Goal: Information Seeking & Learning: Learn about a topic

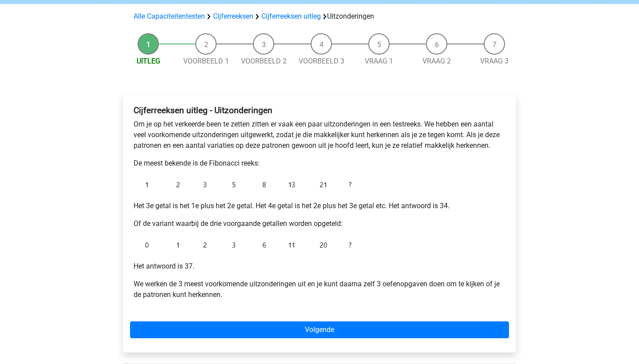
scroll to position [60, 0]
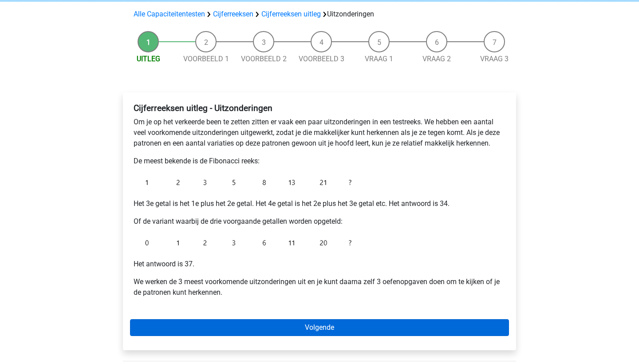
click at [320, 325] on link "Volgende" at bounding box center [319, 327] width 379 height 17
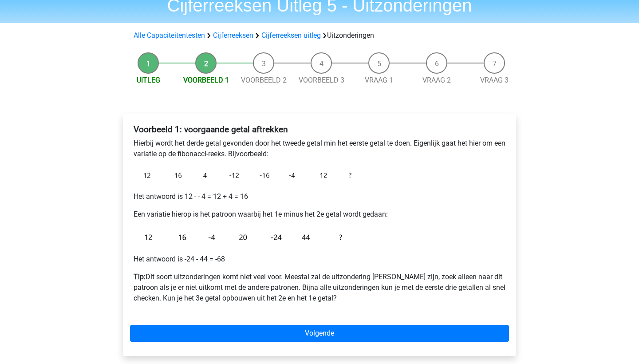
scroll to position [42, 0]
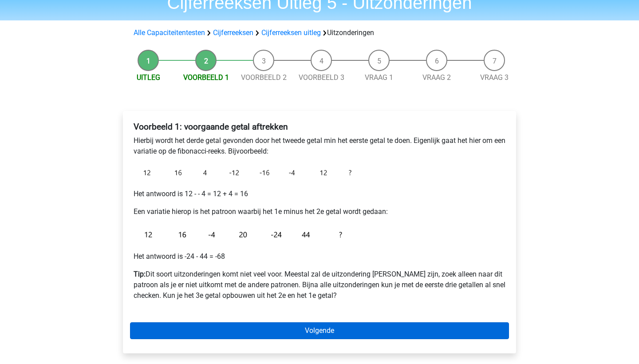
click at [213, 328] on link "Volgende" at bounding box center [319, 330] width 379 height 17
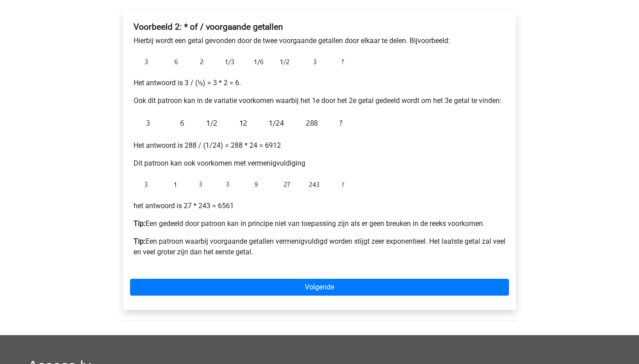
scroll to position [159, 0]
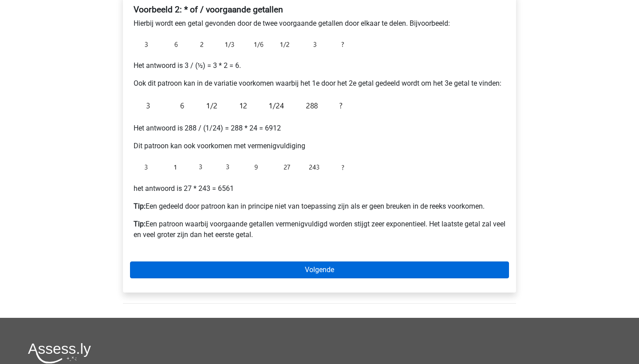
click at [261, 266] on link "Volgende" at bounding box center [319, 269] width 379 height 17
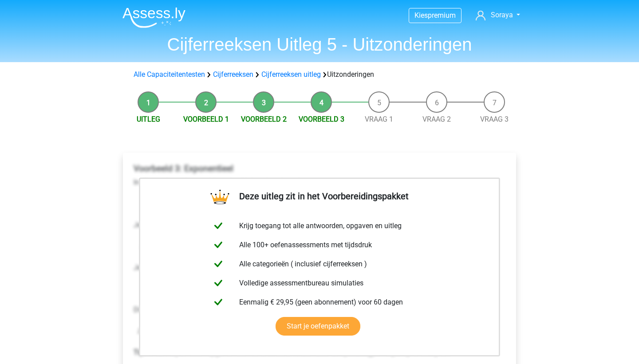
click at [375, 103] on li "Vraag 1" at bounding box center [379, 107] width 58 height 33
click at [379, 115] on span "Vraag 1" at bounding box center [379, 119] width 58 height 11
click at [378, 122] on link "Vraag 1" at bounding box center [379, 119] width 28 height 8
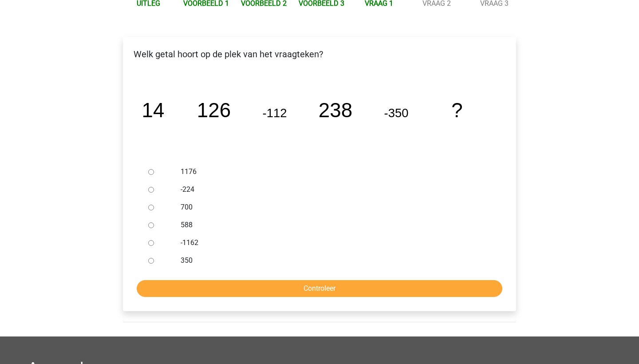
scroll to position [115, 0]
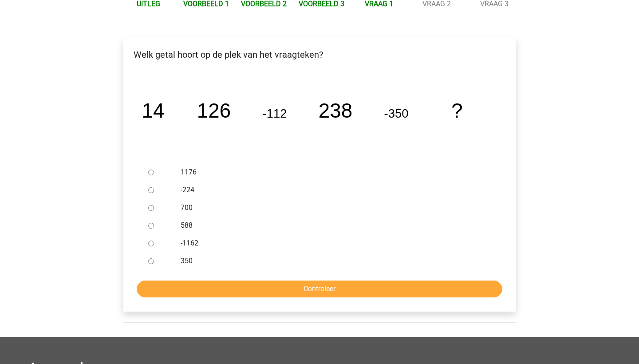
click at [148, 229] on div at bounding box center [159, 226] width 29 height 18
click at [150, 228] on input "588" at bounding box center [151, 226] width 6 height 6
radio input "true"
click at [234, 289] on input "Controleer" at bounding box center [320, 289] width 366 height 17
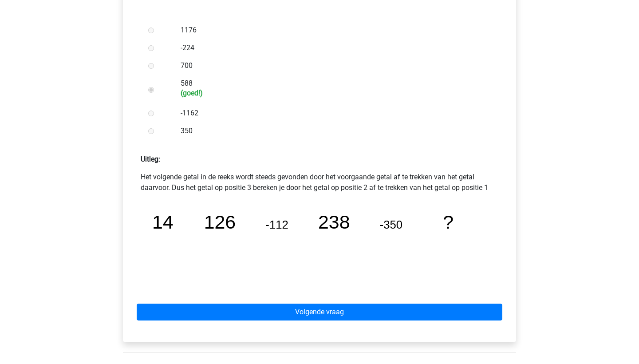
scroll to position [265, 0]
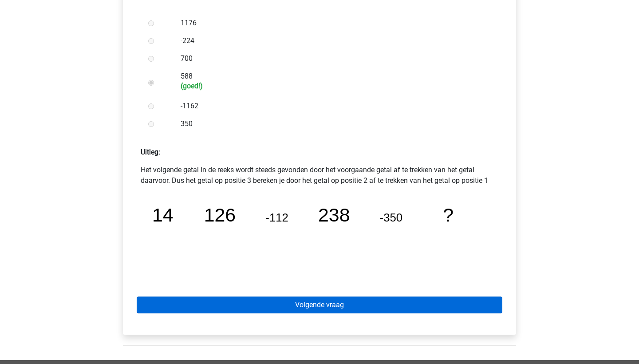
click at [305, 304] on link "Volgende vraag" at bounding box center [320, 305] width 366 height 17
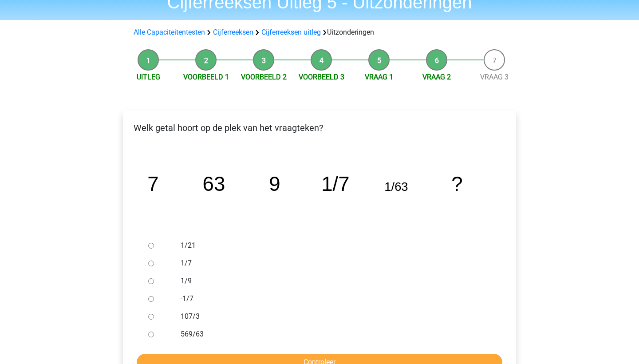
scroll to position [45, 0]
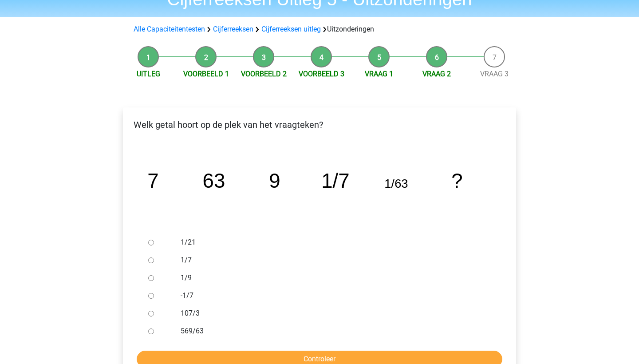
click at [154, 277] on div at bounding box center [159, 278] width 29 height 18
click at [150, 280] on input "1/9" at bounding box center [151, 278] width 6 height 6
radio input "true"
click at [278, 356] on input "Controleer" at bounding box center [320, 359] width 366 height 17
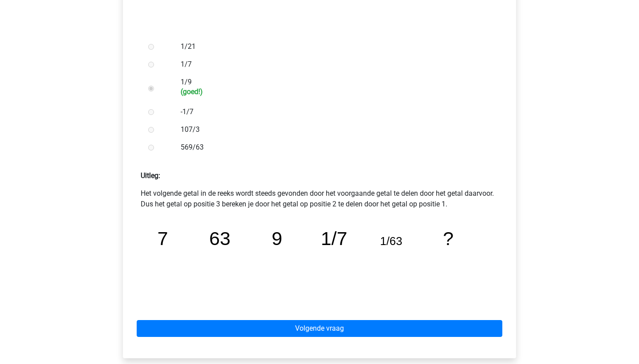
scroll to position [242, 0]
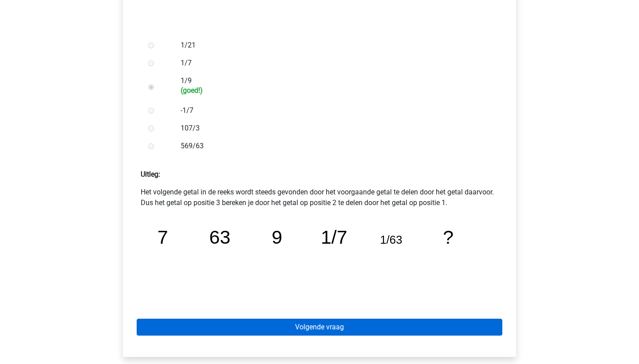
click at [312, 328] on link "Volgende vraag" at bounding box center [320, 327] width 366 height 17
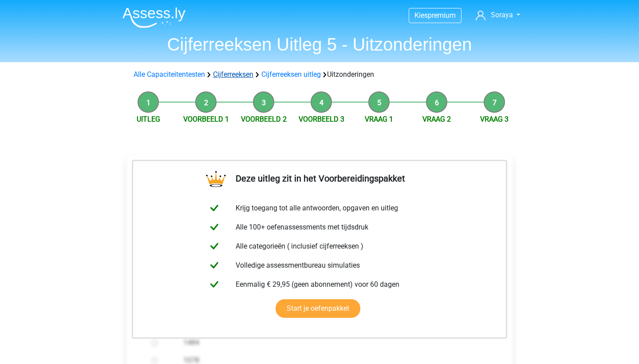
click at [222, 75] on link "Cijferreeksen" at bounding box center [233, 74] width 40 height 8
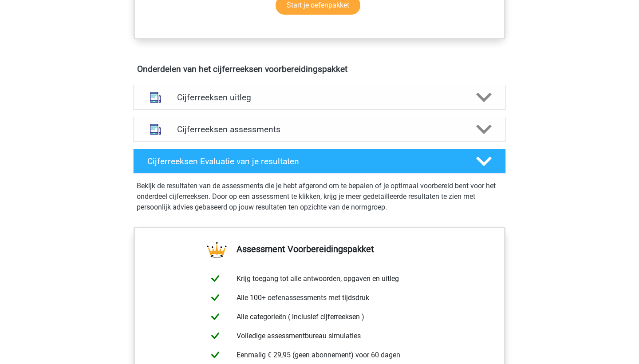
scroll to position [481, 0]
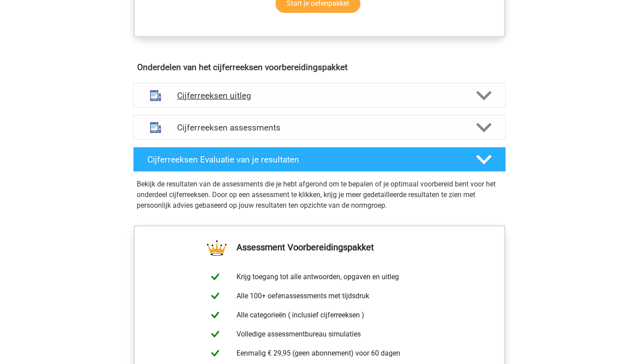
click at [350, 101] on h4 "Cijferreeksen uitleg" at bounding box center [319, 96] width 285 height 10
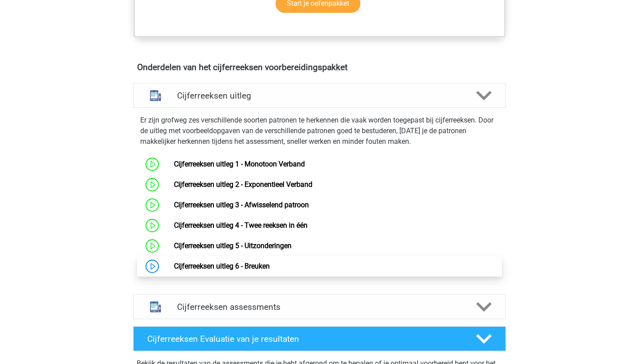
click at [239, 270] on link "Cijferreeksen uitleg 6 - Breuken" at bounding box center [222, 266] width 96 height 8
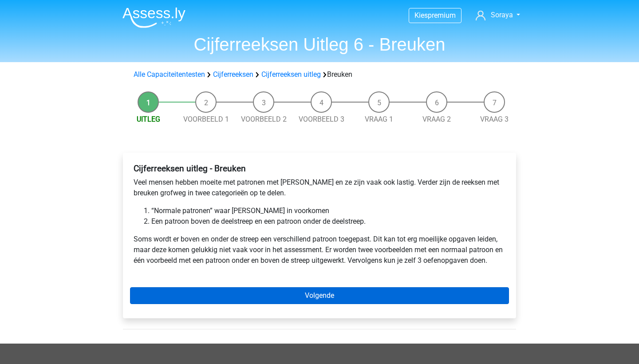
click at [241, 298] on link "Volgende" at bounding box center [319, 295] width 379 height 17
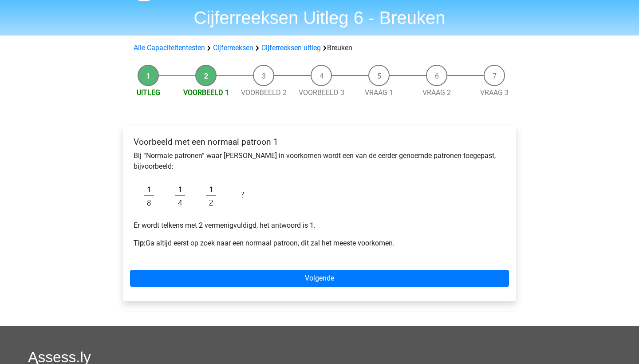
scroll to position [28, 0]
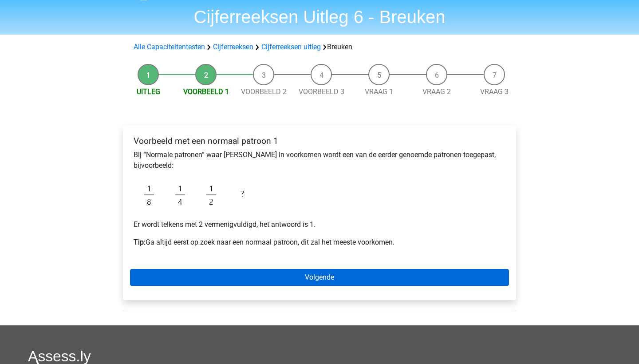
click at [227, 274] on link "Volgende" at bounding box center [319, 277] width 379 height 17
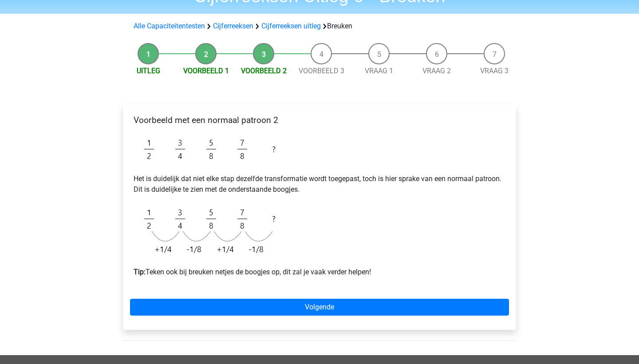
scroll to position [56, 0]
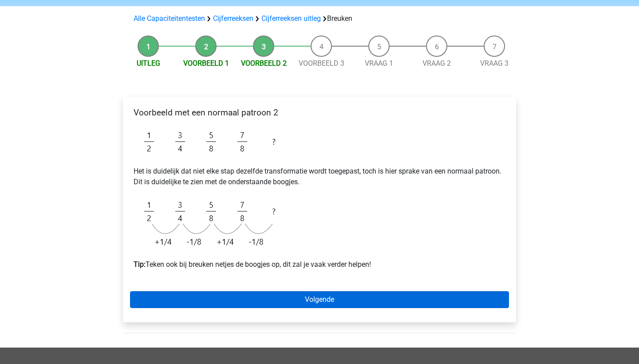
click at [268, 297] on link "Volgende" at bounding box center [319, 299] width 379 height 17
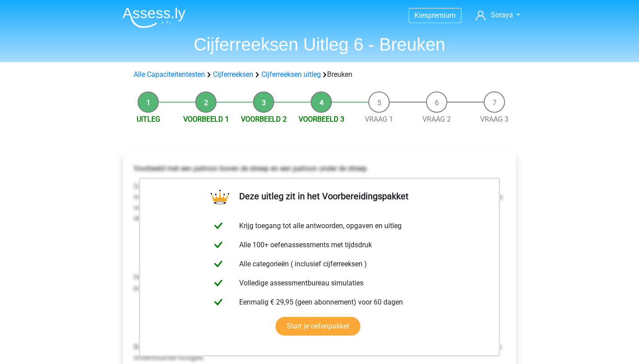
click at [379, 108] on li "Vraag 1" at bounding box center [379, 107] width 58 height 33
click at [376, 118] on link "Vraag 1" at bounding box center [379, 119] width 28 height 8
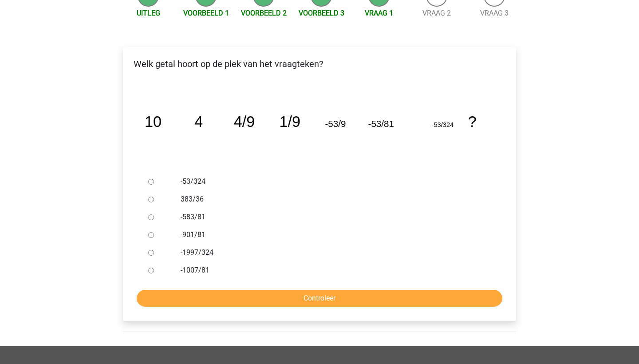
scroll to position [109, 0]
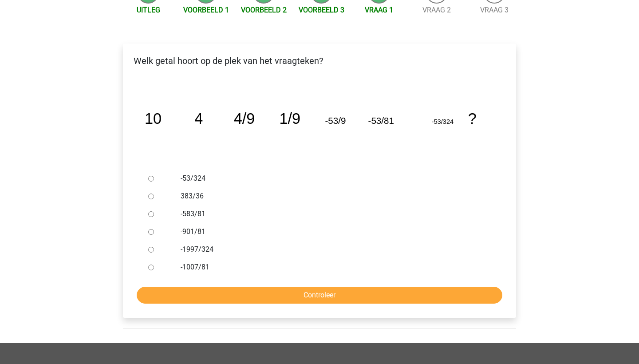
click at [151, 199] on input "383/36" at bounding box center [151, 197] width 6 height 6
radio input "true"
click at [206, 292] on input "Controleer" at bounding box center [320, 295] width 366 height 17
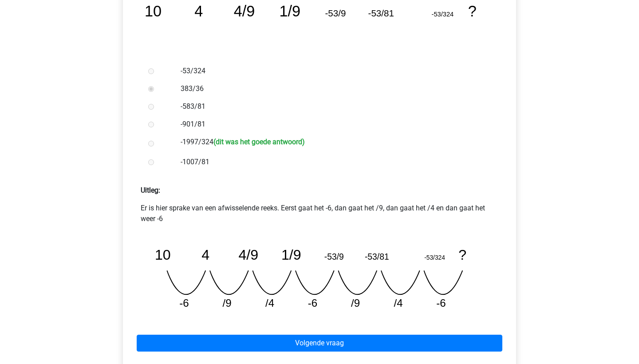
scroll to position [218, 0]
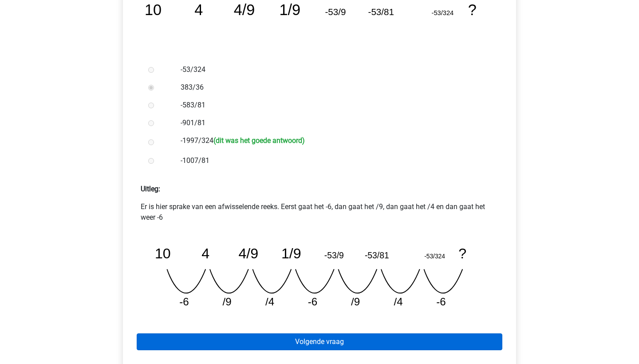
click at [336, 346] on link "Volgende vraag" at bounding box center [320, 341] width 366 height 17
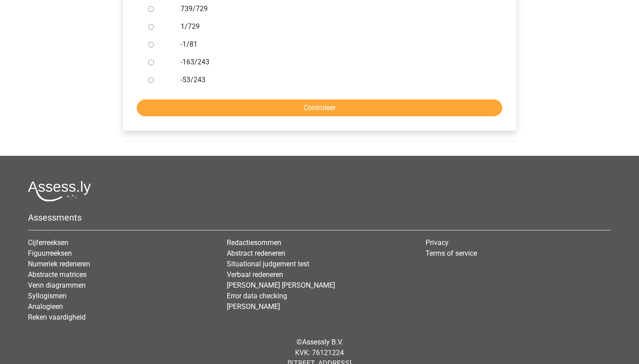
scroll to position [323, 0]
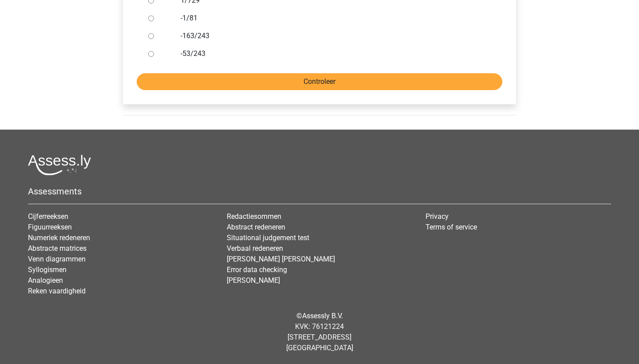
click at [352, 76] on input "Controleer" at bounding box center [320, 81] width 366 height 17
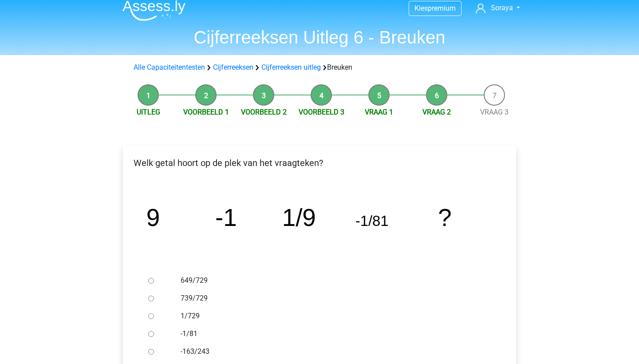
scroll to position [0, 0]
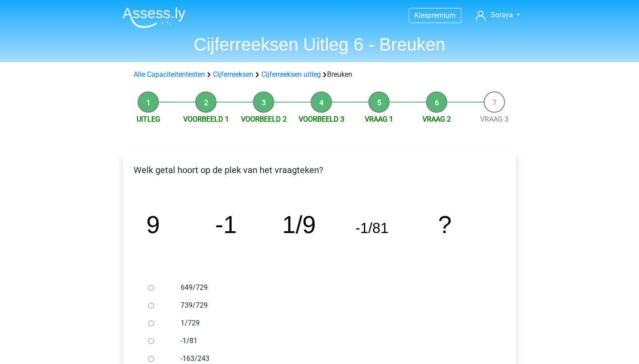
click at [150, 287] on input "649/729" at bounding box center [151, 288] width 6 height 6
radio input "true"
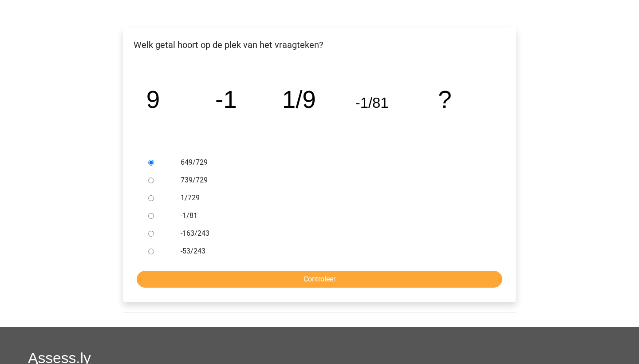
scroll to position [182, 0]
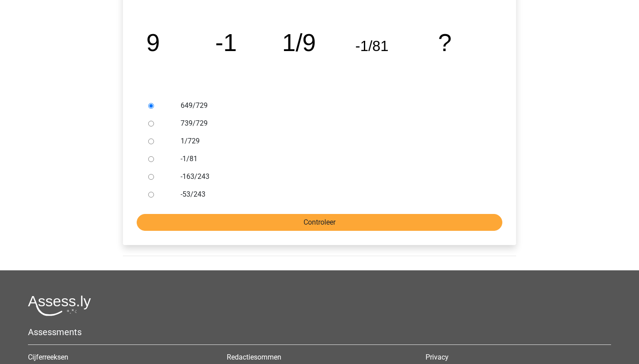
click at [252, 229] on input "Controleer" at bounding box center [320, 222] width 366 height 17
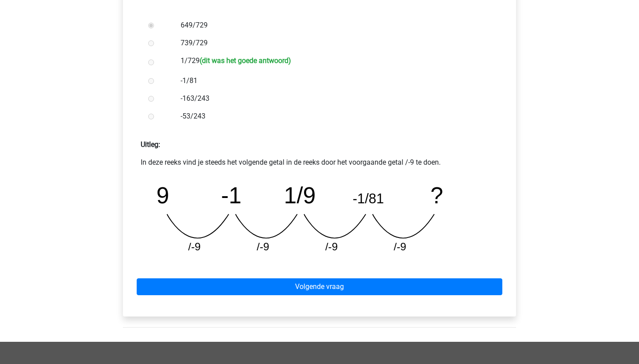
scroll to position [270, 0]
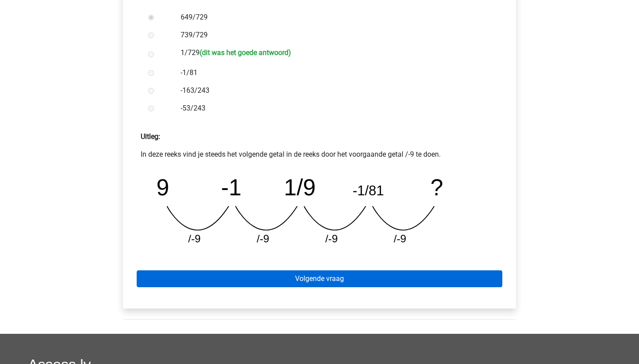
click at [250, 279] on link "Volgende vraag" at bounding box center [320, 278] width 366 height 17
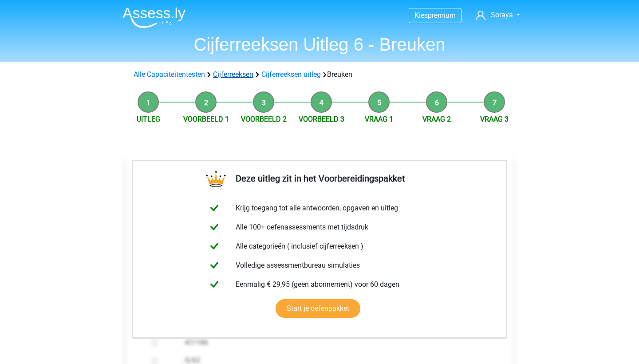
click at [245, 76] on link "Cijferreeksen" at bounding box center [233, 74] width 40 height 8
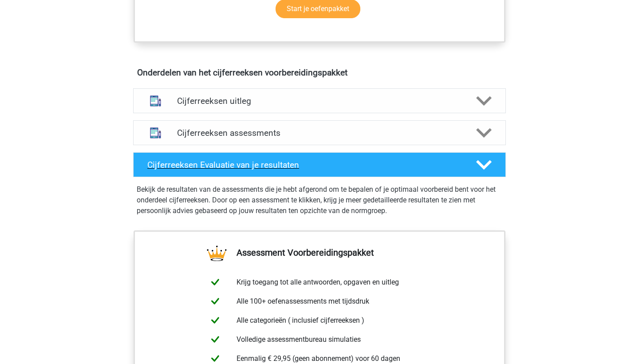
scroll to position [477, 0]
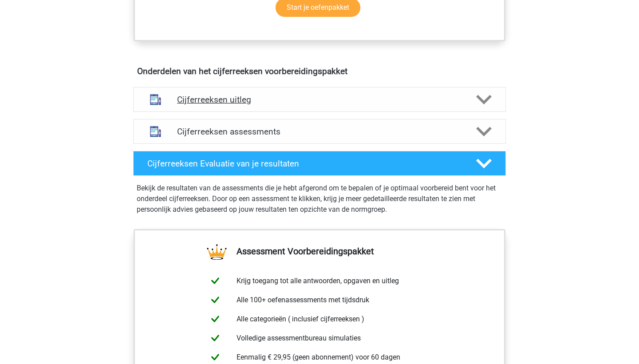
click at [258, 105] on h4 "Cijferreeksen uitleg" at bounding box center [319, 100] width 285 height 10
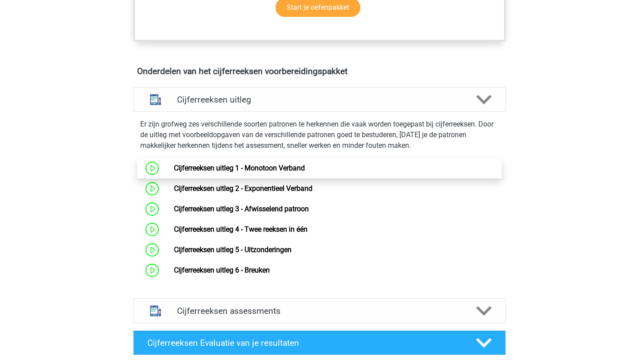
click at [248, 172] on link "Cijferreeksen uitleg 1 - Monotoon Verband" at bounding box center [239, 168] width 131 height 8
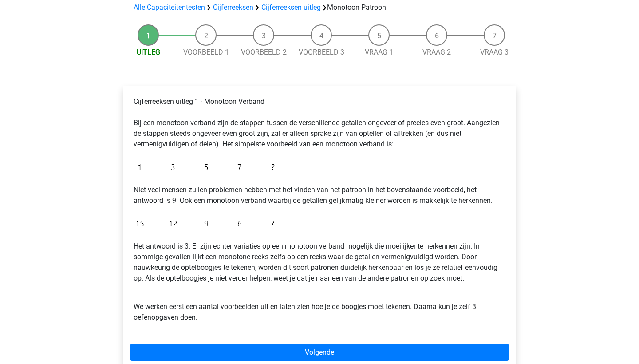
scroll to position [73, 0]
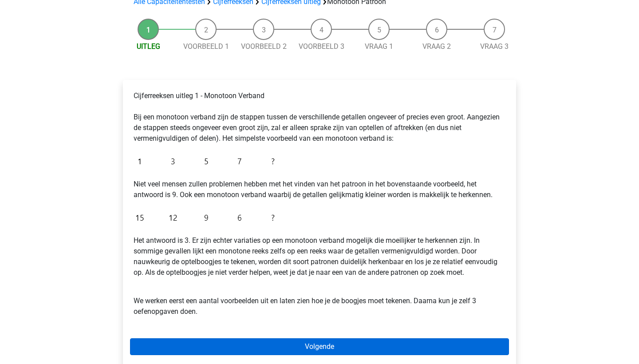
click at [241, 347] on link "Volgende" at bounding box center [319, 346] width 379 height 17
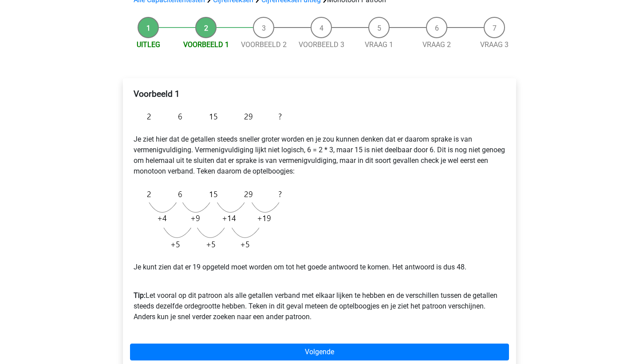
scroll to position [78, 0]
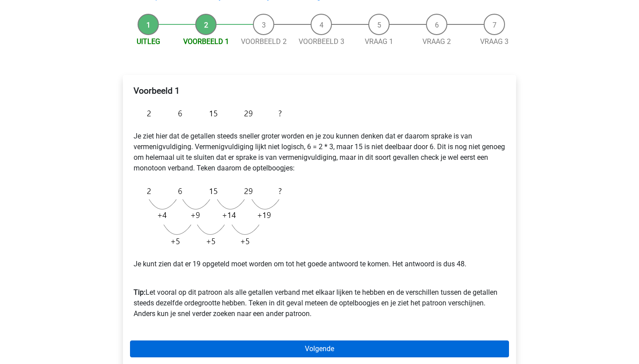
click at [338, 344] on link "Volgende" at bounding box center [319, 348] width 379 height 17
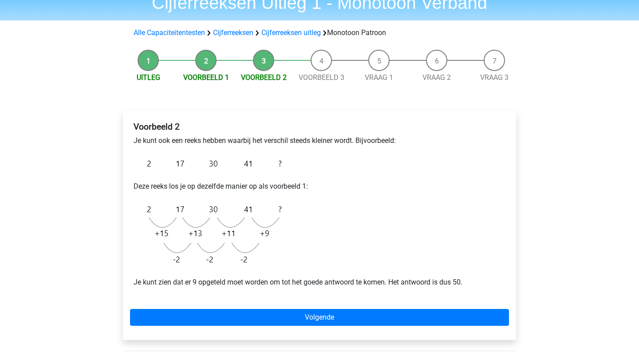
scroll to position [42, 0]
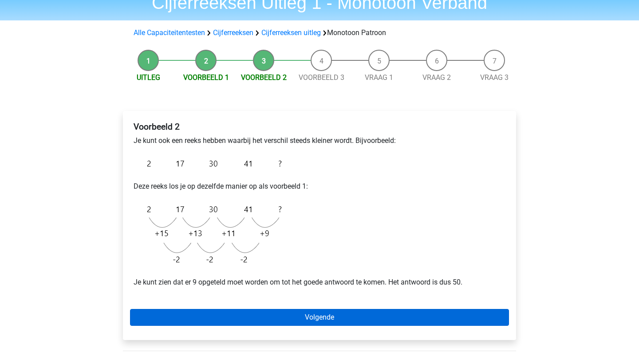
click at [362, 324] on link "Volgende" at bounding box center [319, 317] width 379 height 17
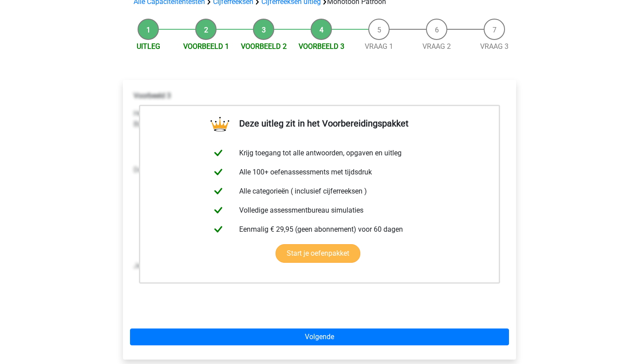
scroll to position [69, 0]
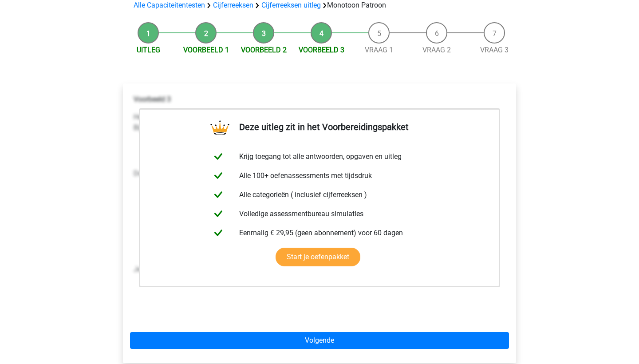
click at [384, 52] on link "Vraag 1" at bounding box center [379, 50] width 28 height 8
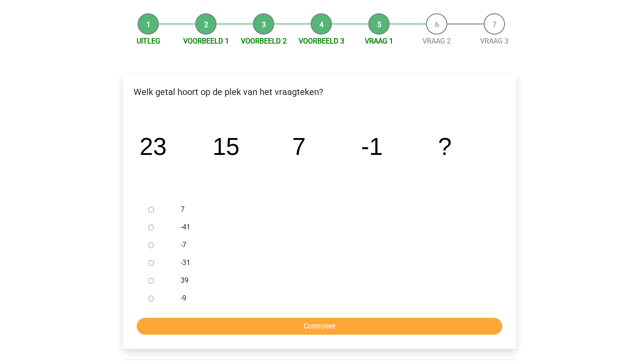
scroll to position [80, 0]
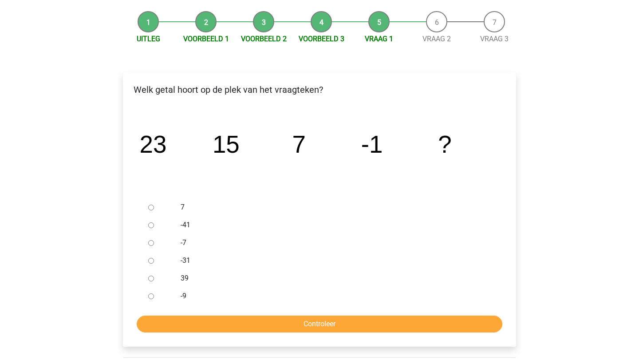
click at [150, 299] on input "-9" at bounding box center [151, 296] width 6 height 6
radio input "true"
click at [185, 316] on input "Controleer" at bounding box center [320, 324] width 366 height 17
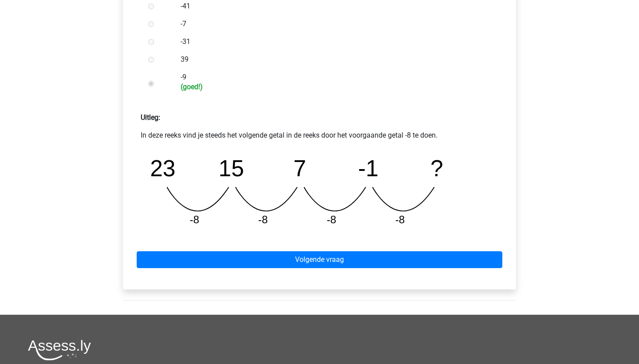
scroll to position [304, 0]
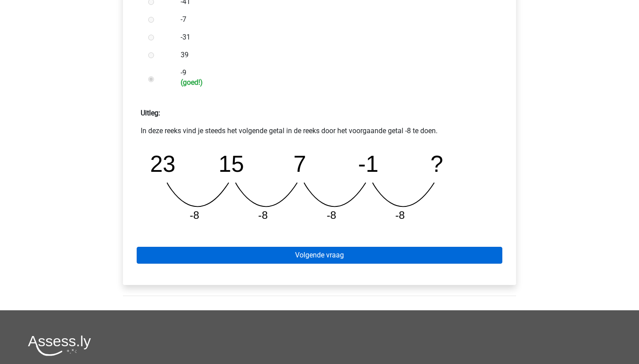
click at [284, 260] on link "Volgende vraag" at bounding box center [320, 255] width 366 height 17
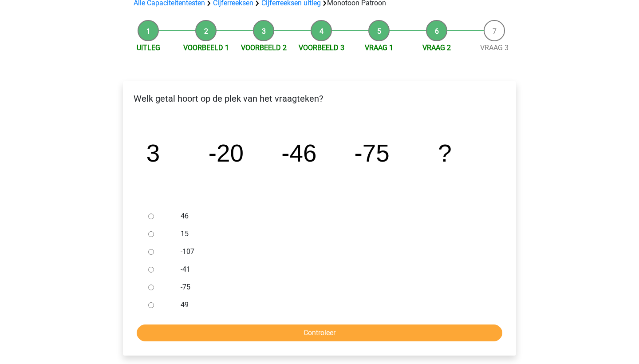
scroll to position [72, 0]
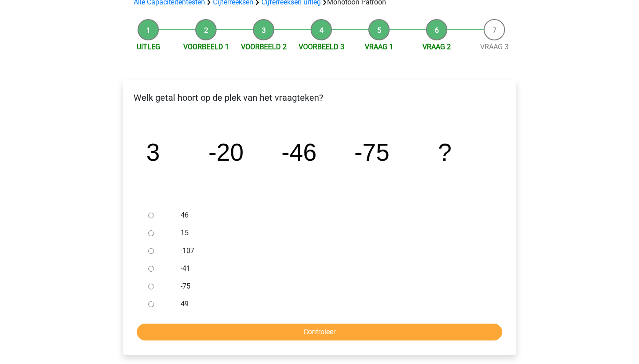
click at [152, 303] on input "49" at bounding box center [151, 304] width 6 height 6
radio input "true"
click at [187, 332] on input "Controleer" at bounding box center [320, 332] width 366 height 17
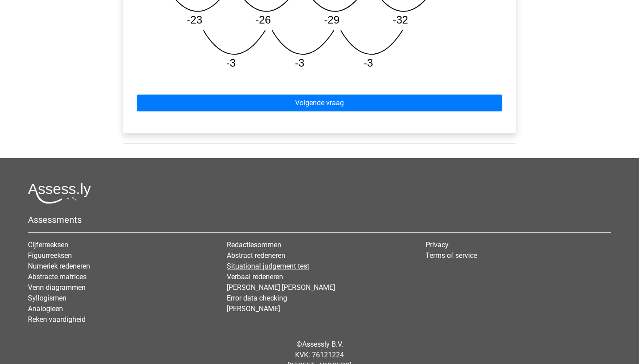
scroll to position [517, 0]
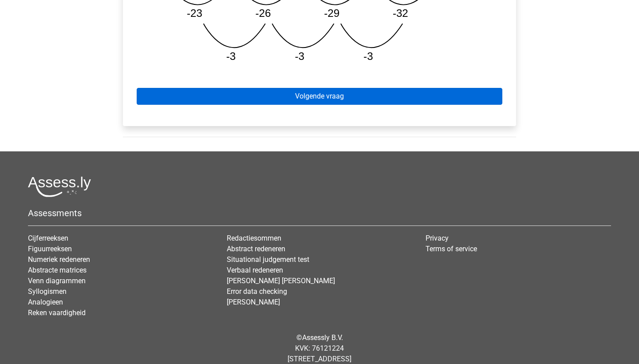
click at [307, 103] on link "Volgende vraag" at bounding box center [320, 96] width 366 height 17
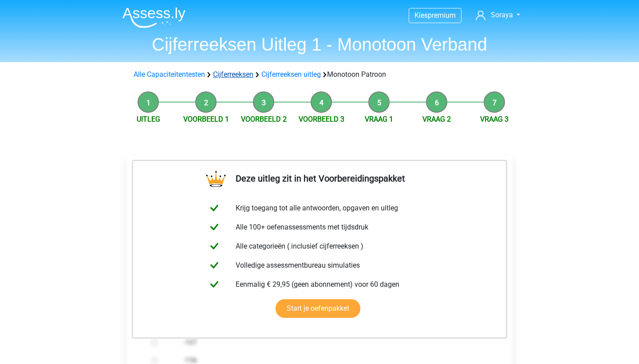
click at [247, 75] on link "Cijferreeksen" at bounding box center [233, 74] width 40 height 8
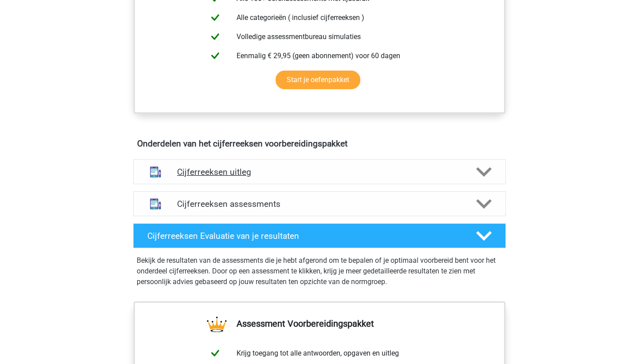
click at [290, 177] on h4 "Cijferreeksen uitleg" at bounding box center [319, 172] width 285 height 10
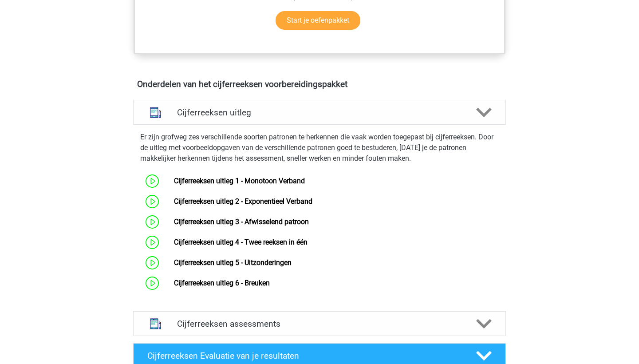
scroll to position [465, 0]
click at [283, 205] on link "Cijferreeksen uitleg 2 - Exponentieel Verband" at bounding box center [243, 201] width 138 height 8
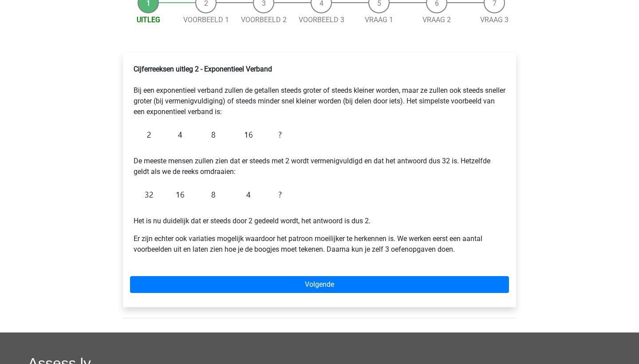
scroll to position [100, 0]
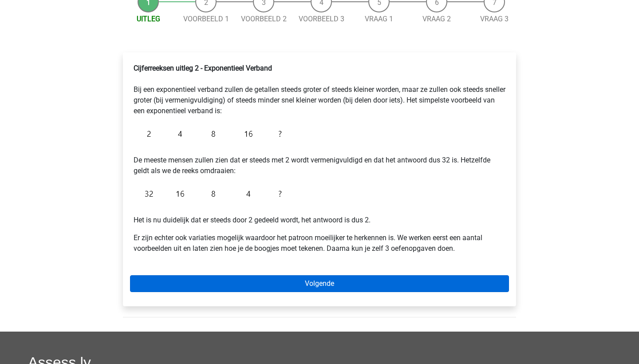
click at [340, 281] on link "Volgende" at bounding box center [319, 283] width 379 height 17
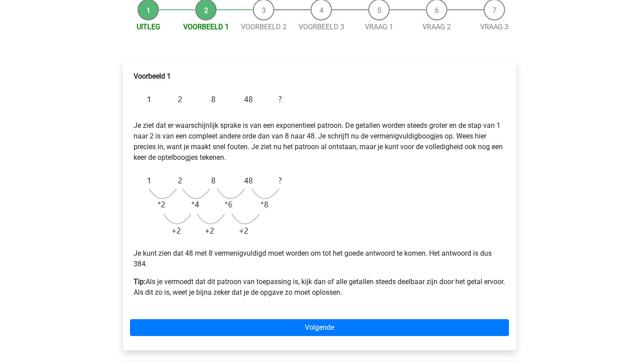
scroll to position [93, 0]
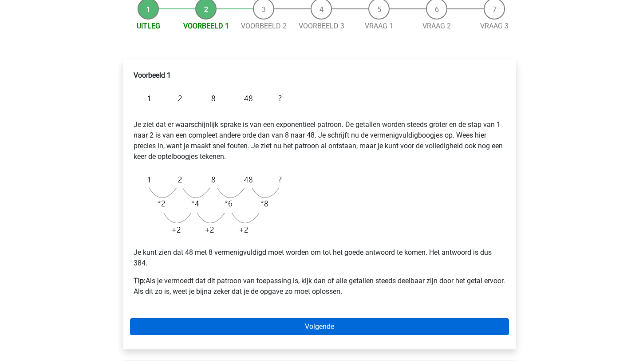
click at [329, 328] on link "Volgende" at bounding box center [319, 326] width 379 height 17
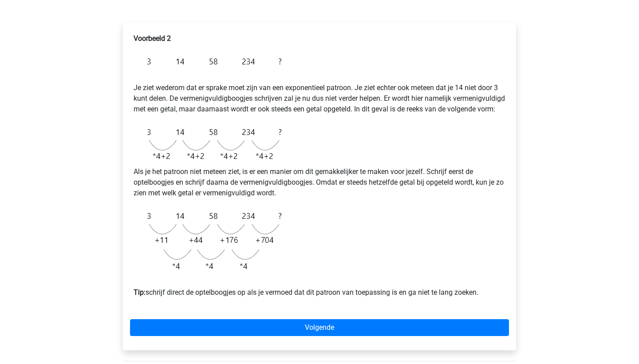
scroll to position [146, 0]
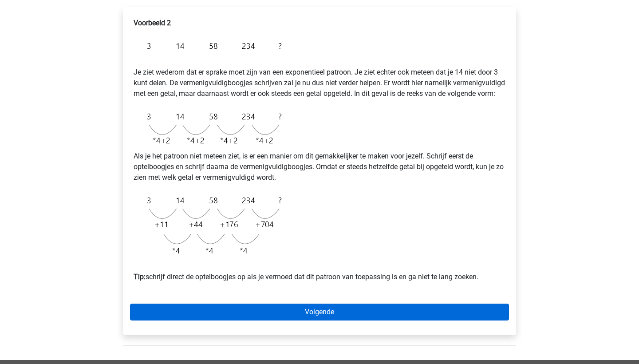
click at [310, 319] on link "Volgende" at bounding box center [319, 312] width 379 height 17
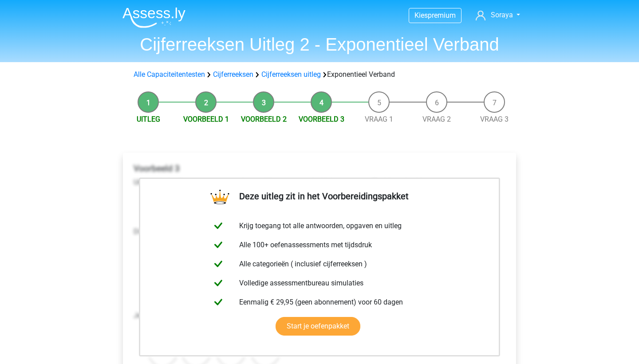
click at [375, 110] on li "Vraag 1" at bounding box center [379, 107] width 58 height 33
click at [377, 119] on link "Vraag 1" at bounding box center [379, 119] width 28 height 8
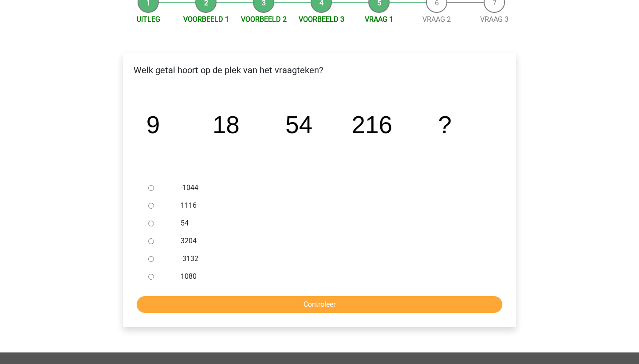
scroll to position [99, 0]
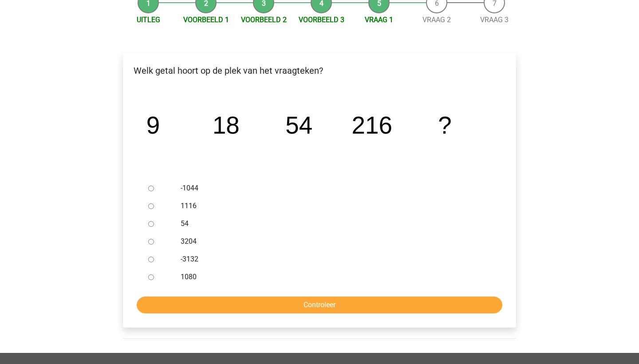
click at [151, 276] on input "1080" at bounding box center [151, 277] width 6 height 6
radio input "true"
click at [186, 299] on input "Controleer" at bounding box center [320, 305] width 366 height 17
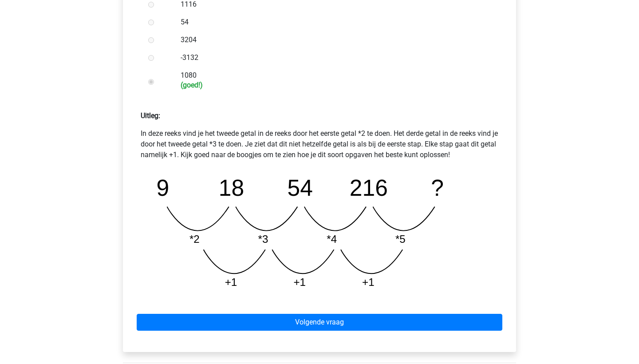
scroll to position [310, 0]
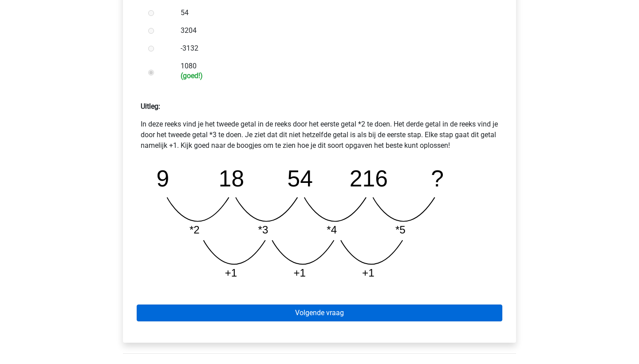
click at [270, 312] on link "Volgende vraag" at bounding box center [320, 313] width 366 height 17
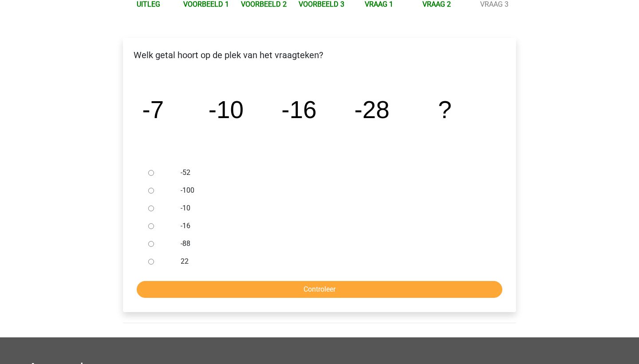
scroll to position [115, 0]
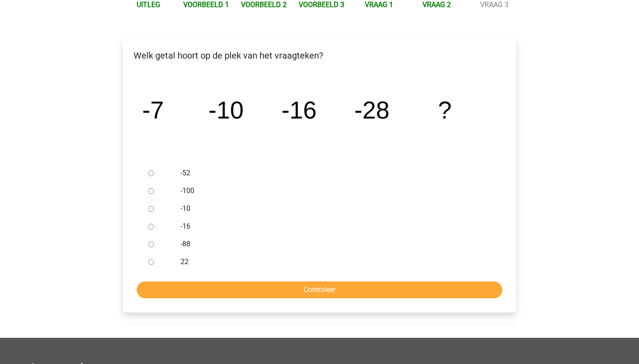
click at [149, 172] on input "-52" at bounding box center [151, 173] width 6 height 6
radio input "true"
click at [213, 294] on input "Controleer" at bounding box center [320, 289] width 366 height 17
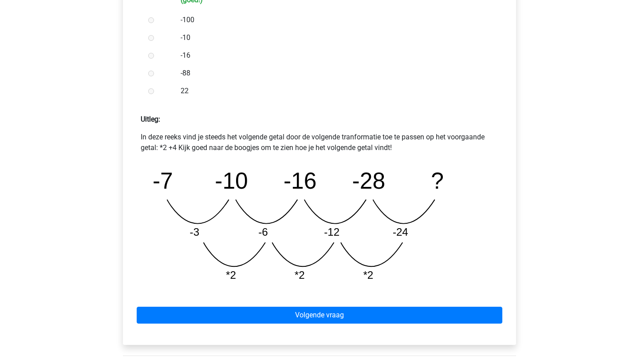
scroll to position [324, 0]
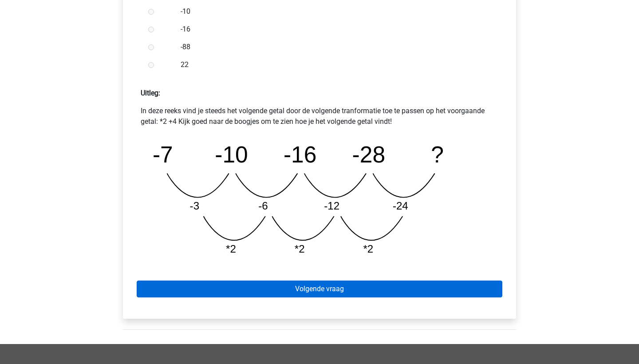
click at [284, 286] on link "Volgende vraag" at bounding box center [320, 289] width 366 height 17
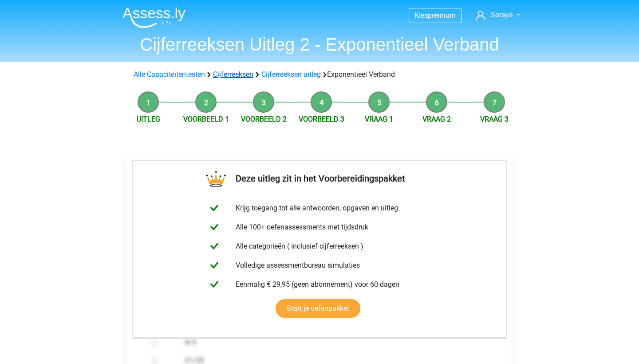
click at [239, 75] on link "Cijferreeksen" at bounding box center [233, 74] width 40 height 8
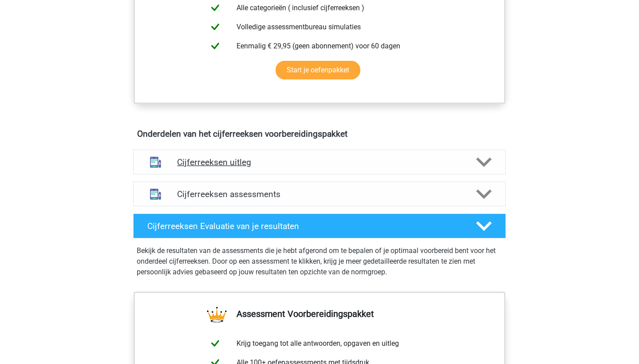
click at [258, 165] on div "Cijferreeksen uitleg" at bounding box center [319, 162] width 373 height 25
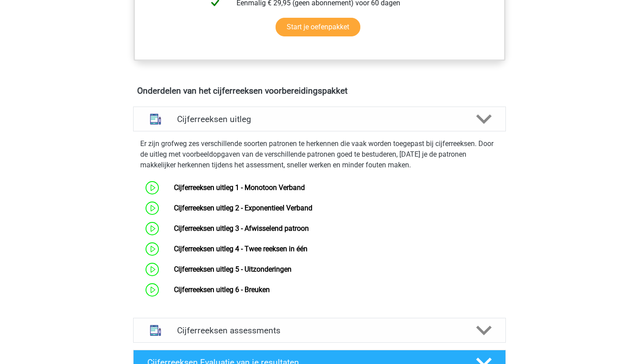
scroll to position [458, 0]
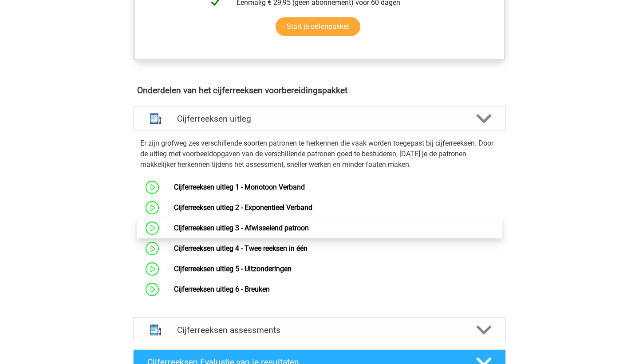
click at [253, 232] on link "Cijferreeksen uitleg 3 - Afwisselend patroon" at bounding box center [241, 228] width 135 height 8
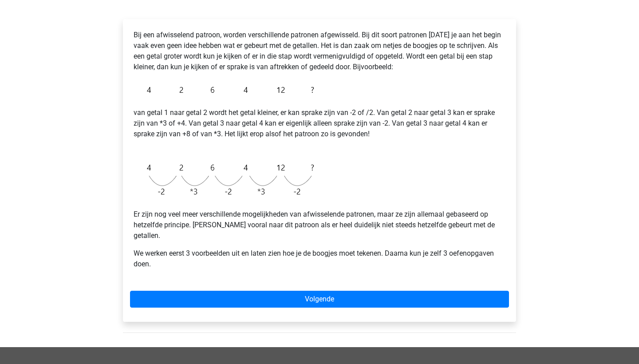
scroll to position [132, 0]
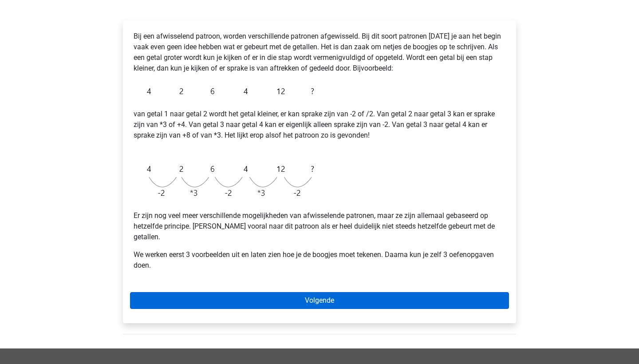
click at [309, 292] on link "Volgende" at bounding box center [319, 300] width 379 height 17
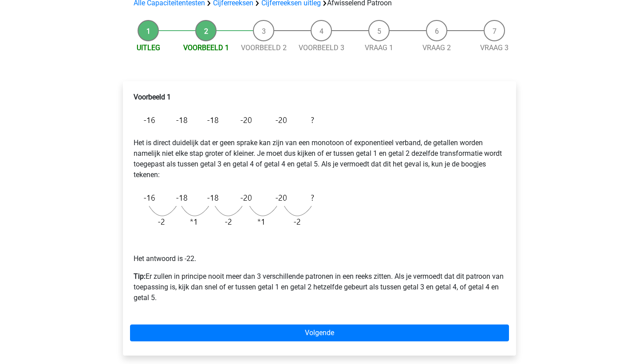
scroll to position [74, 0]
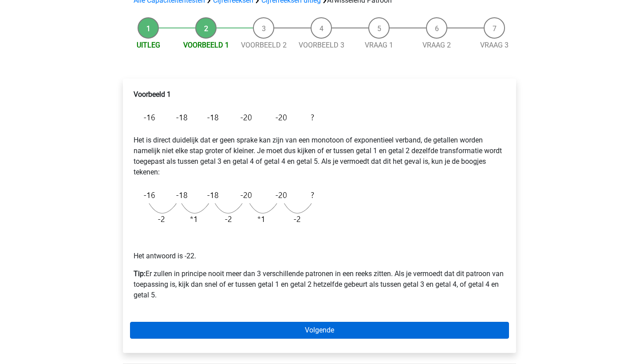
click at [301, 331] on link "Volgende" at bounding box center [319, 330] width 379 height 17
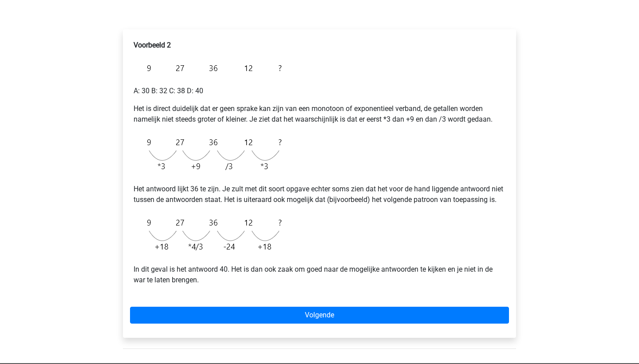
scroll to position [127, 0]
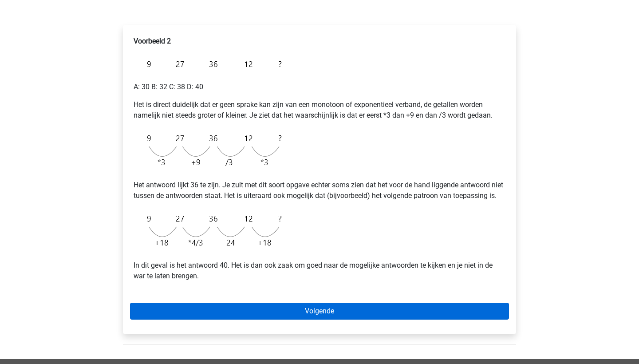
click at [327, 319] on link "Volgende" at bounding box center [319, 311] width 379 height 17
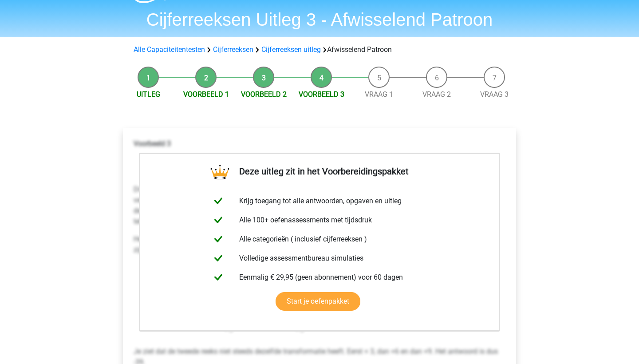
scroll to position [26, 0]
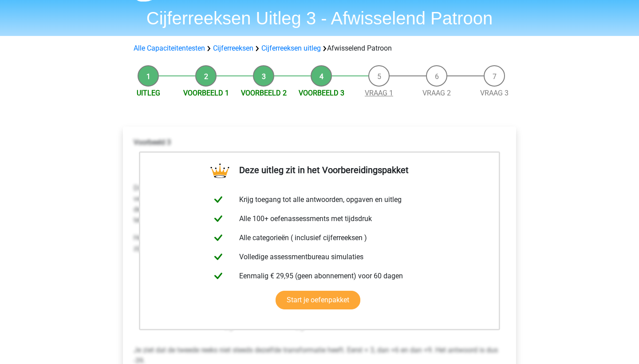
click at [385, 90] on link "Vraag 1" at bounding box center [379, 93] width 28 height 8
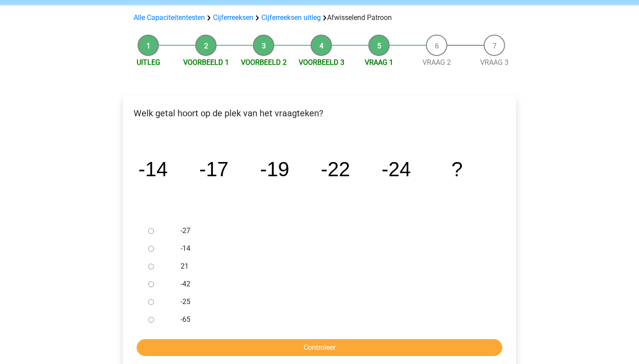
scroll to position [55, 0]
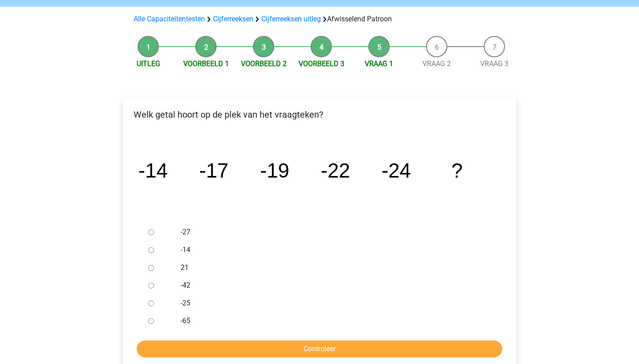
click at [154, 230] on div at bounding box center [159, 232] width 29 height 18
click at [150, 233] on input "-27" at bounding box center [151, 232] width 6 height 6
radio input "true"
click at [302, 342] on input "Controleer" at bounding box center [320, 348] width 366 height 17
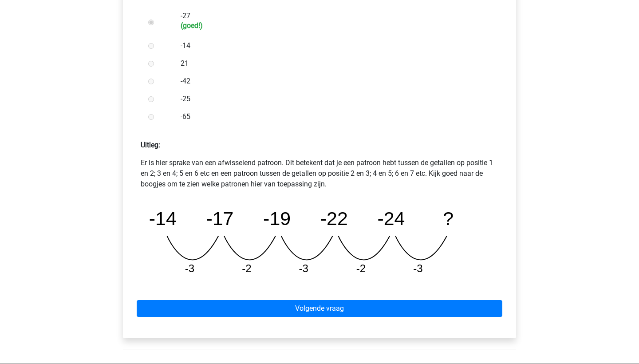
scroll to position [300, 0]
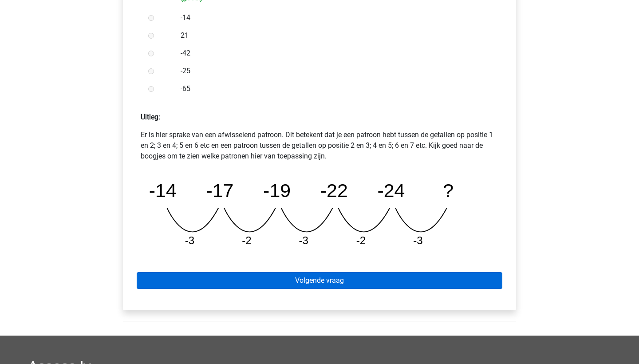
click at [389, 276] on link "Volgende vraag" at bounding box center [320, 280] width 366 height 17
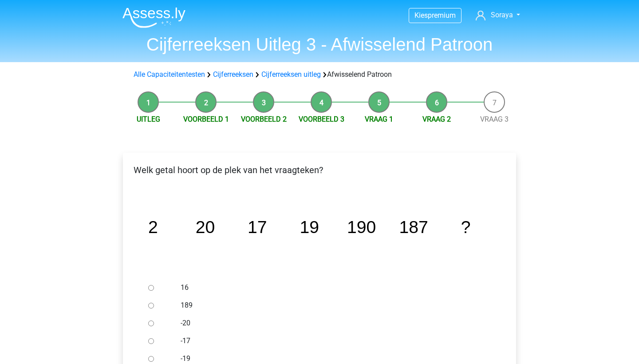
click at [149, 308] on input "189" at bounding box center [151, 306] width 6 height 6
radio input "true"
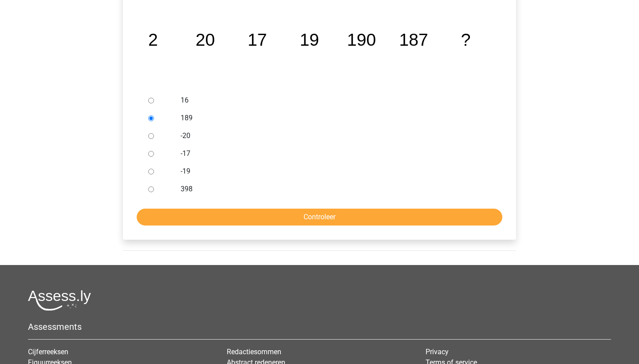
scroll to position [193, 0]
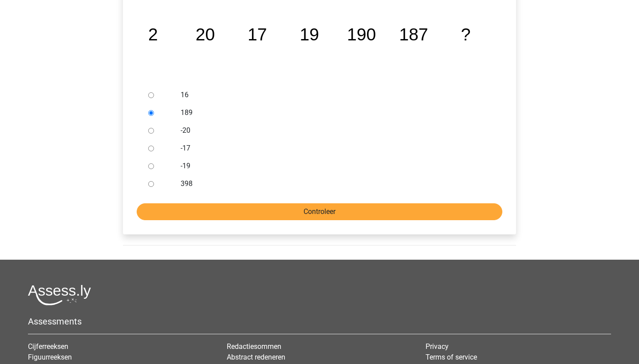
click at [335, 214] on input "Controleer" at bounding box center [320, 211] width 366 height 17
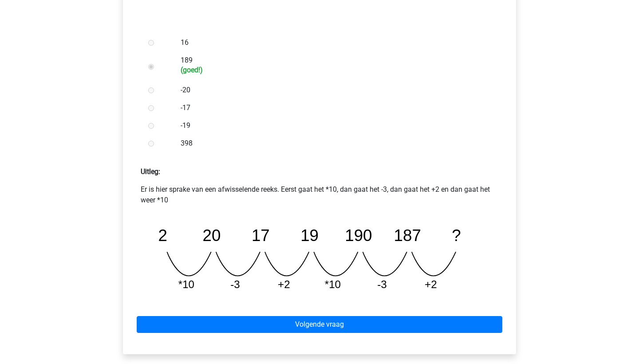
scroll to position [246, 0]
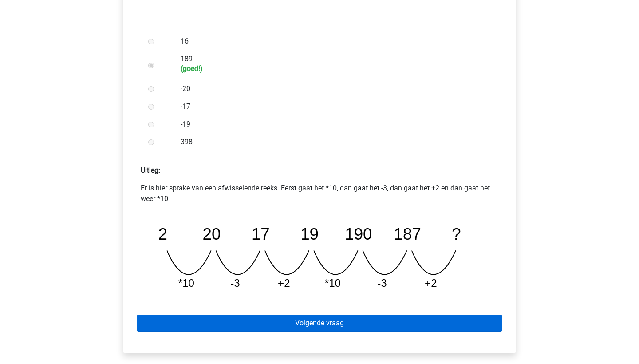
click at [327, 323] on link "Volgende vraag" at bounding box center [320, 323] width 366 height 17
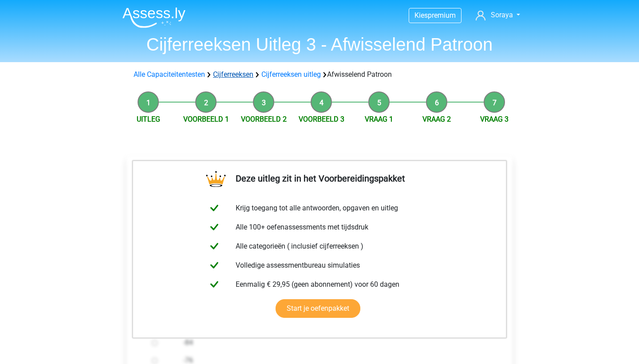
click at [250, 75] on link "Cijferreeksen" at bounding box center [233, 74] width 40 height 8
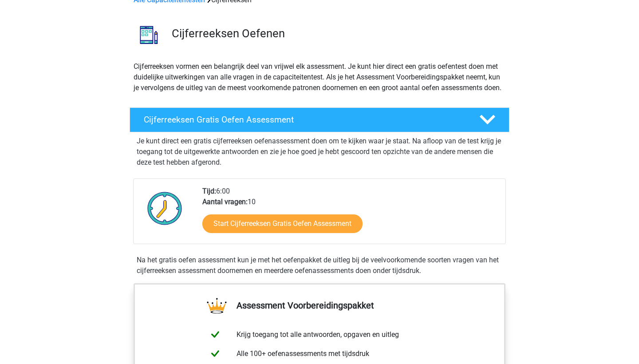
scroll to position [52, 0]
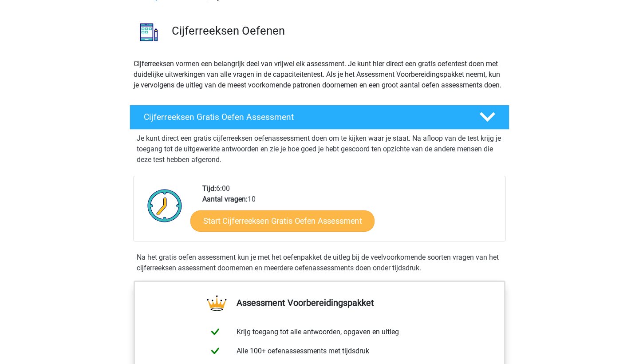
click at [281, 228] on link "Start Cijferreeksen Gratis Oefen Assessment" at bounding box center [282, 220] width 184 height 21
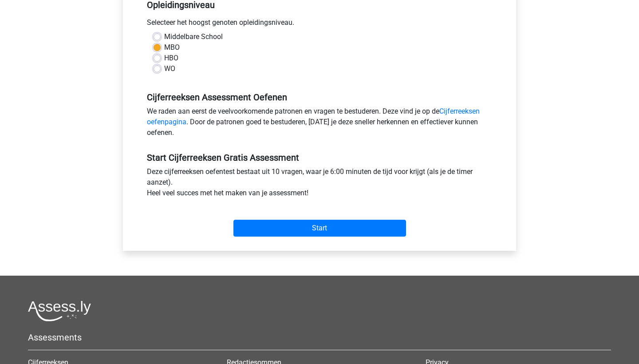
scroll to position [194, 0]
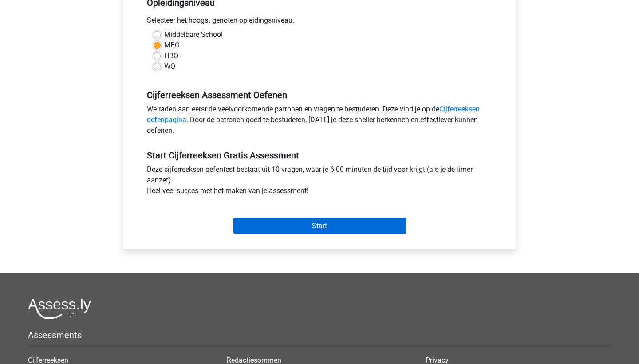
click at [300, 231] on input "Start" at bounding box center [319, 226] width 173 height 17
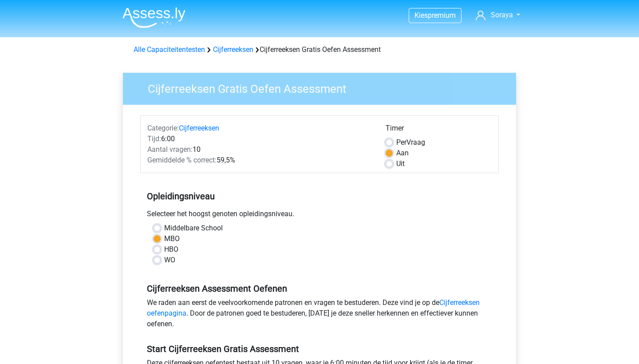
scroll to position [0, 0]
click at [396, 166] on label "Uit" at bounding box center [400, 163] width 8 height 11
click at [388, 166] on input "Uit" at bounding box center [389, 162] width 7 height 9
radio input "true"
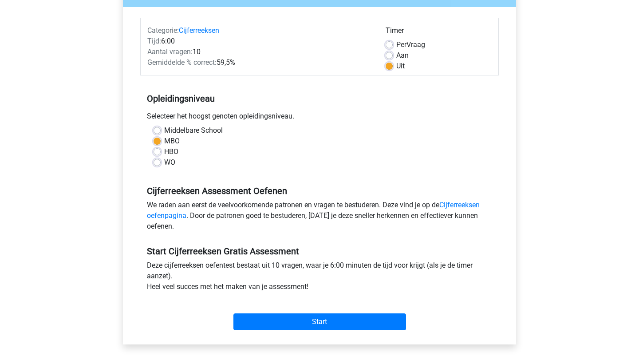
scroll to position [113, 0]
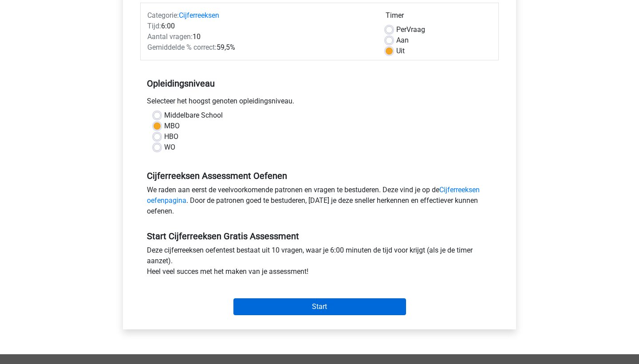
click at [316, 313] on input "Start" at bounding box center [319, 306] width 173 height 17
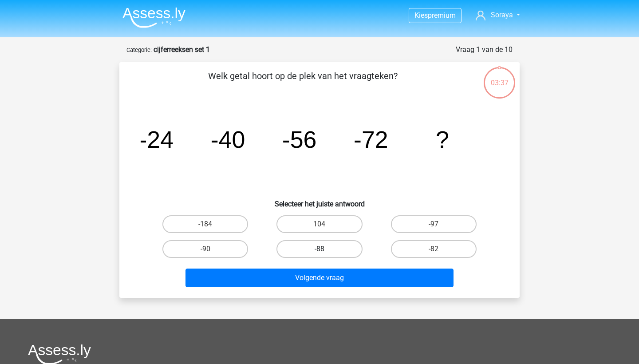
click at [307, 254] on label "-88" at bounding box center [320, 249] width 86 height 18
click at [320, 254] on input "-88" at bounding box center [323, 252] width 6 height 6
radio input "true"
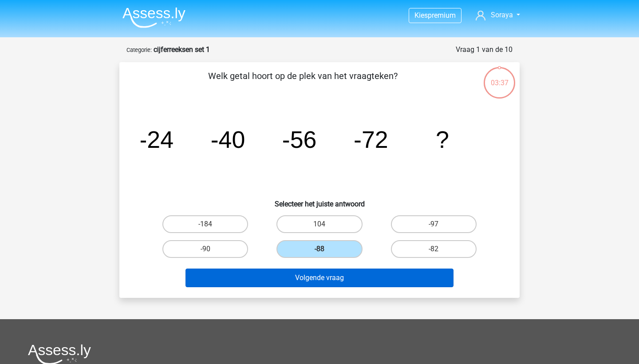
click at [313, 280] on button "Volgende vraag" at bounding box center [320, 278] width 269 height 19
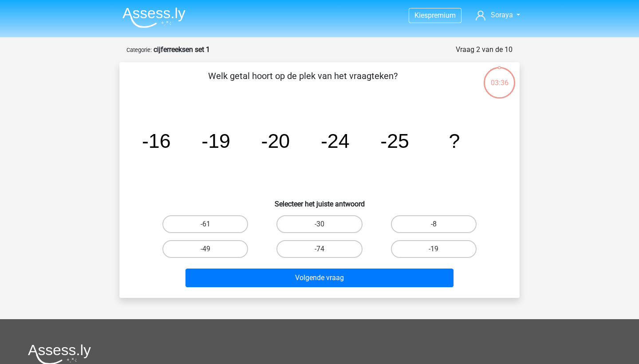
scroll to position [44, 0]
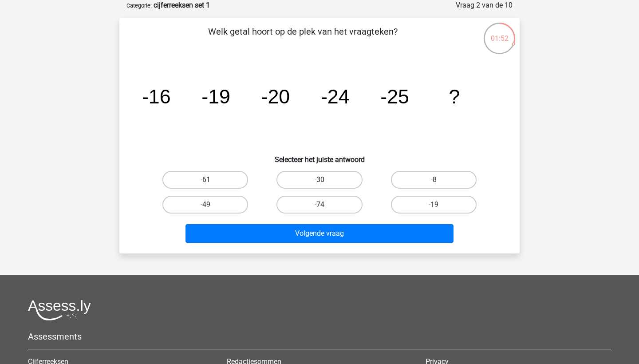
click at [324, 175] on label "-30" at bounding box center [320, 180] width 86 height 18
click at [324, 180] on input "-30" at bounding box center [323, 183] width 6 height 6
radio input "true"
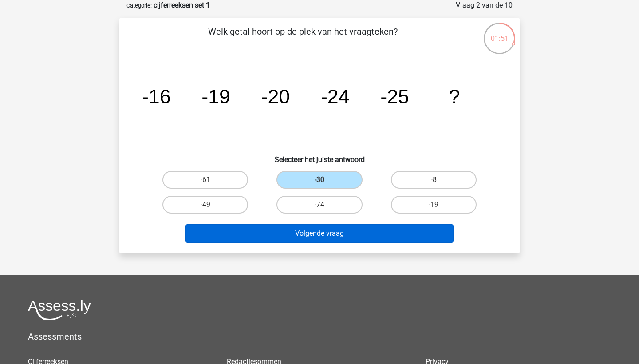
click at [316, 232] on button "Volgende vraag" at bounding box center [320, 233] width 269 height 19
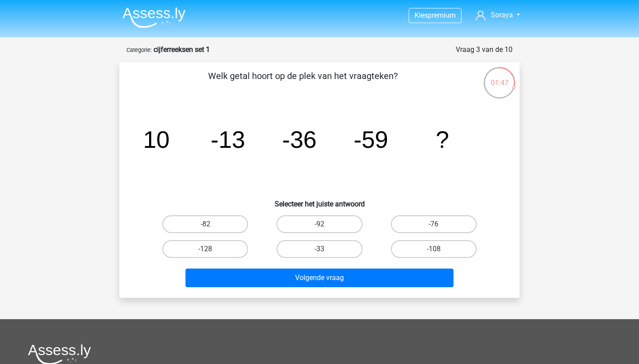
scroll to position [0, 0]
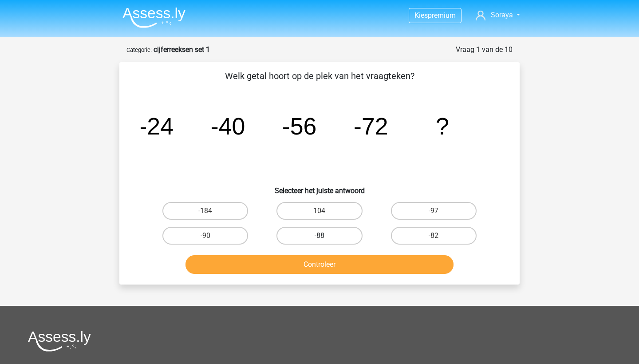
click at [338, 233] on label "-88" at bounding box center [320, 236] width 86 height 18
click at [325, 236] on input "-88" at bounding box center [323, 239] width 6 height 6
radio input "true"
click at [334, 269] on button "Controleer" at bounding box center [320, 264] width 269 height 19
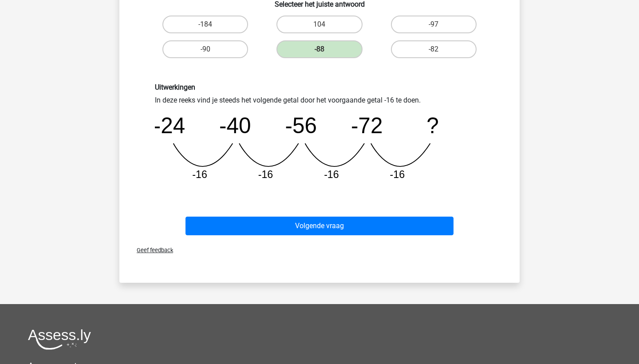
scroll to position [186, 0]
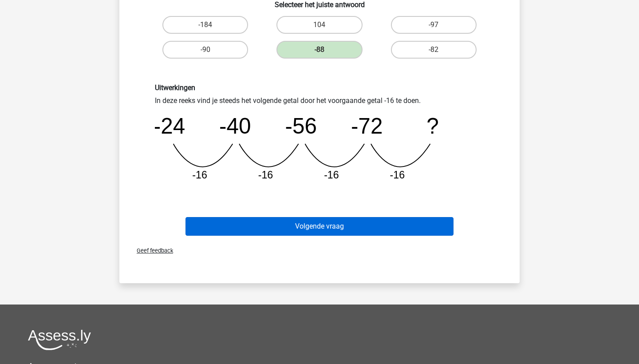
click at [379, 230] on button "Volgende vraag" at bounding box center [320, 226] width 269 height 19
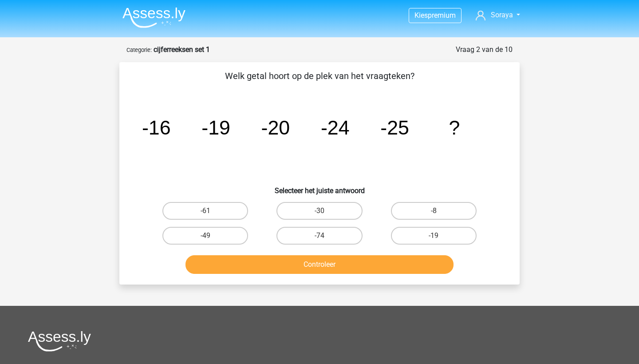
scroll to position [0, 0]
click at [347, 210] on label "-30" at bounding box center [320, 211] width 86 height 18
click at [325, 211] on input "-30" at bounding box center [323, 214] width 6 height 6
radio input "true"
click at [326, 259] on button "Controleer" at bounding box center [320, 264] width 269 height 19
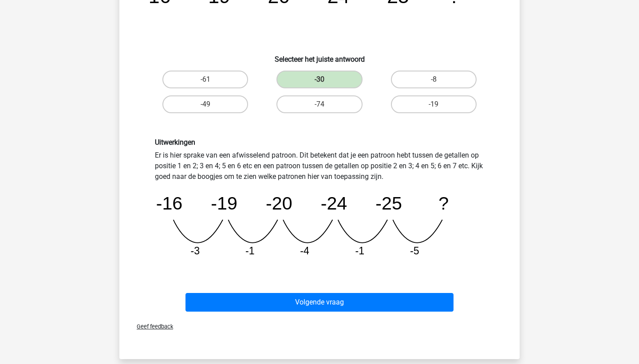
scroll to position [133, 0]
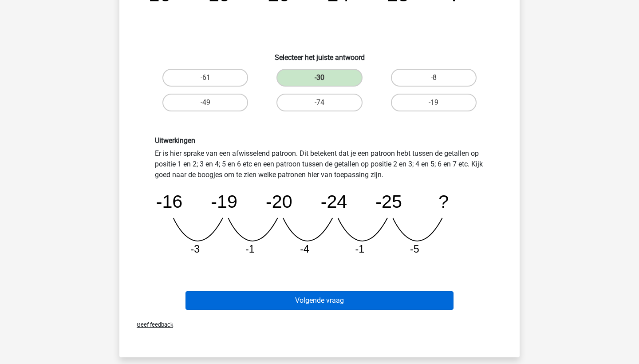
click at [281, 300] on button "Volgende vraag" at bounding box center [320, 300] width 269 height 19
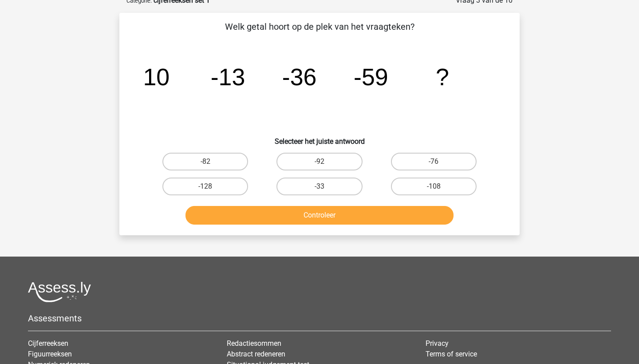
scroll to position [44, 0]
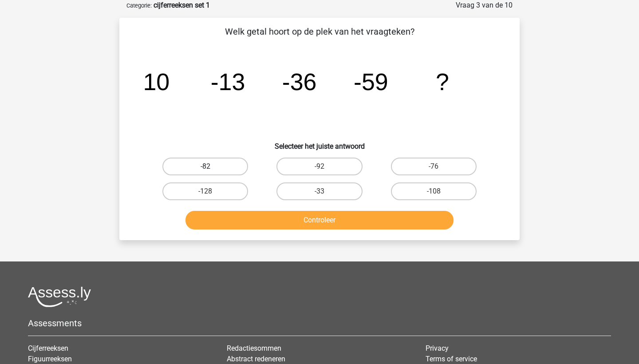
click at [233, 162] on label "-82" at bounding box center [205, 167] width 86 height 18
click at [211, 166] on input "-82" at bounding box center [209, 169] width 6 height 6
radio input "true"
click at [277, 218] on button "Controleer" at bounding box center [320, 220] width 269 height 19
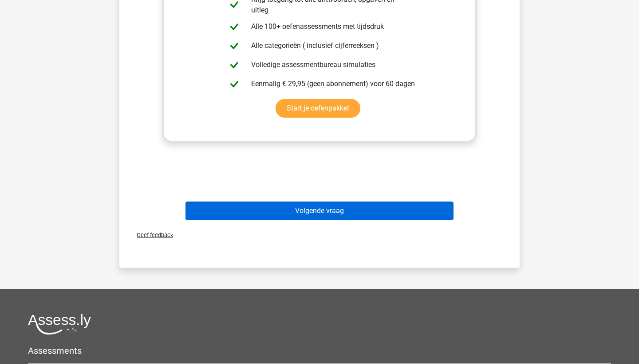
click at [394, 215] on button "Volgende vraag" at bounding box center [320, 211] width 269 height 19
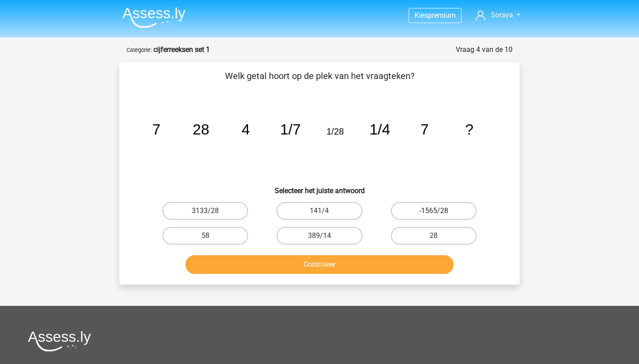
scroll to position [0, 0]
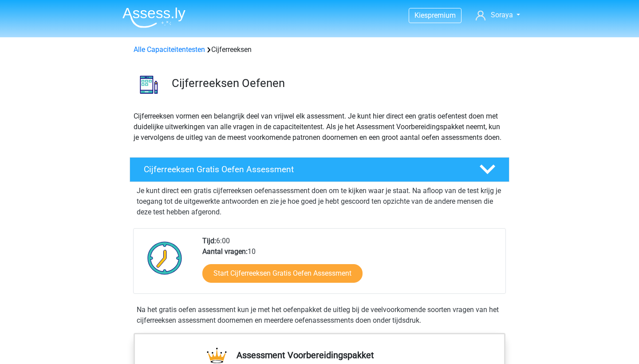
scroll to position [52, 0]
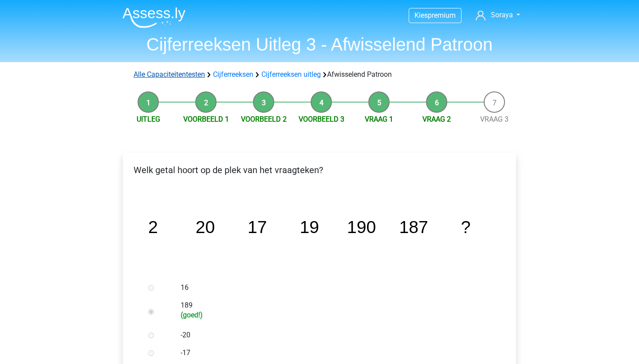
click at [194, 73] on link "Alle Capaciteitentesten" at bounding box center [169, 74] width 71 height 8
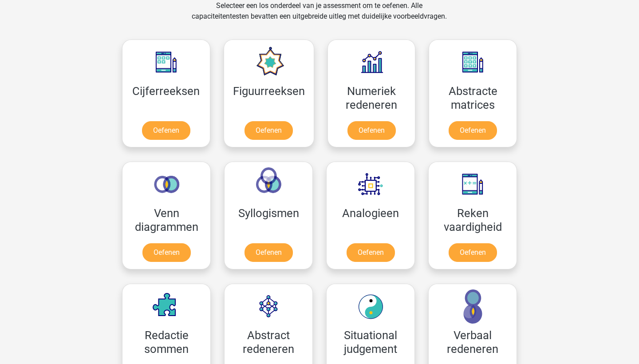
scroll to position [382, 0]
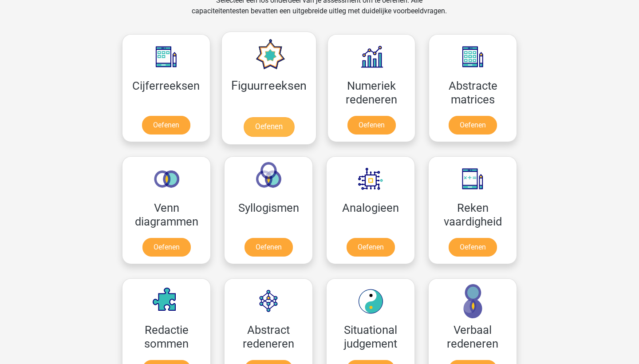
click at [262, 117] on link "Oefenen" at bounding box center [268, 127] width 51 height 20
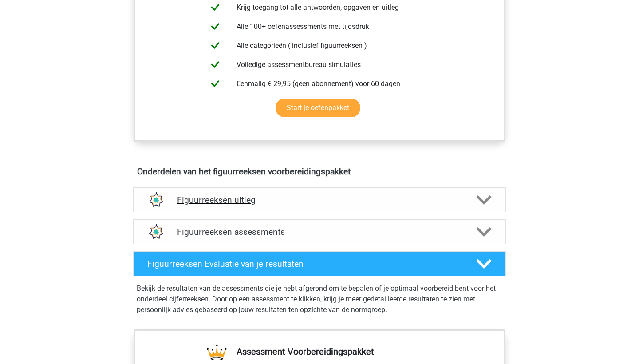
click at [288, 195] on h4 "Figuurreeksen uitleg" at bounding box center [319, 200] width 285 height 10
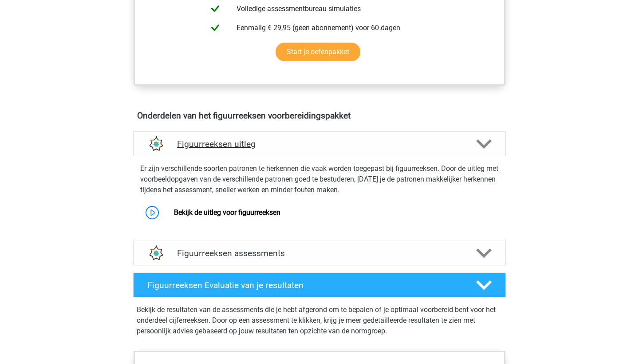
scroll to position [438, 0]
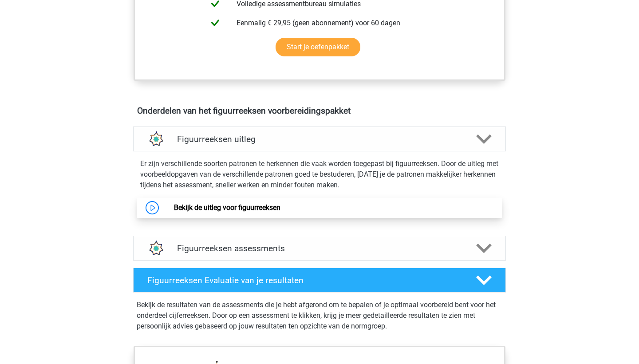
click at [271, 209] on link "Bekijk de uitleg voor figuurreeksen" at bounding box center [227, 207] width 107 height 8
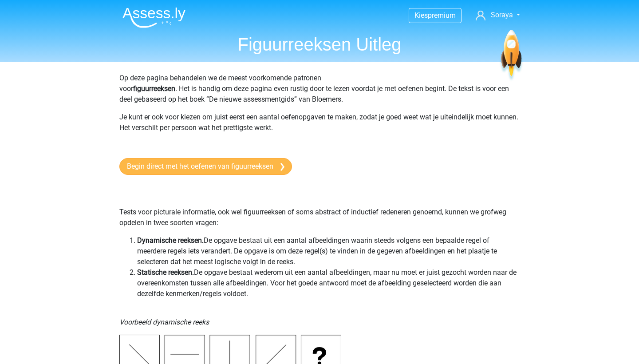
click at [192, 171] on link "Begin direct met het oefenen van figuurreeksen" at bounding box center [205, 166] width 173 height 17
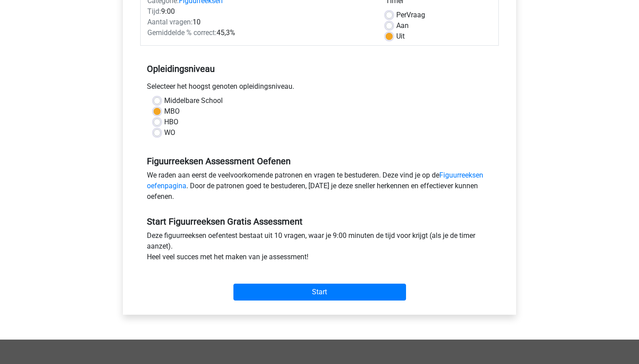
scroll to position [289, 0]
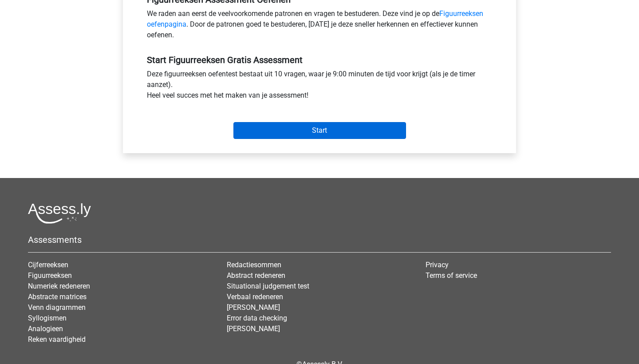
click at [284, 131] on input "Start" at bounding box center [319, 130] width 173 height 17
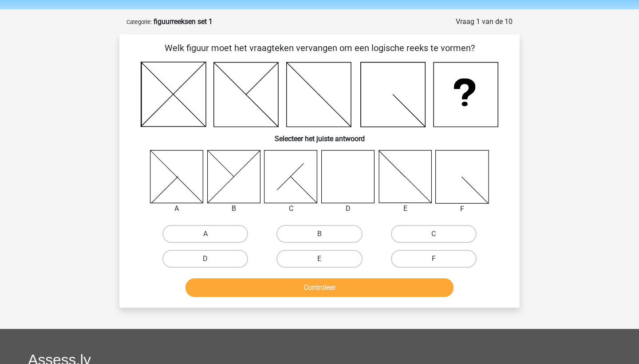
scroll to position [32, 0]
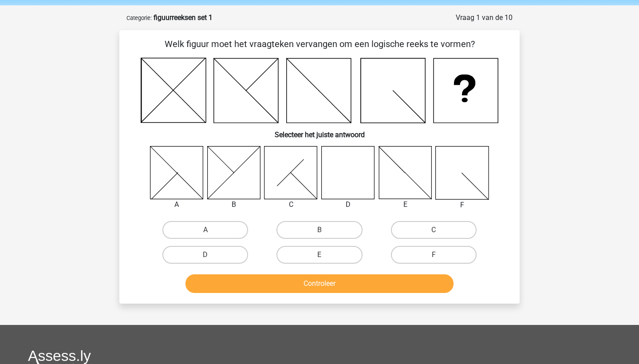
click at [464, 188] on icon at bounding box center [462, 172] width 53 height 53
click at [421, 253] on label "F" at bounding box center [434, 255] width 86 height 18
click at [434, 255] on input "F" at bounding box center [437, 258] width 6 height 6
radio input "true"
click at [403, 283] on button "Controleer" at bounding box center [320, 283] width 269 height 19
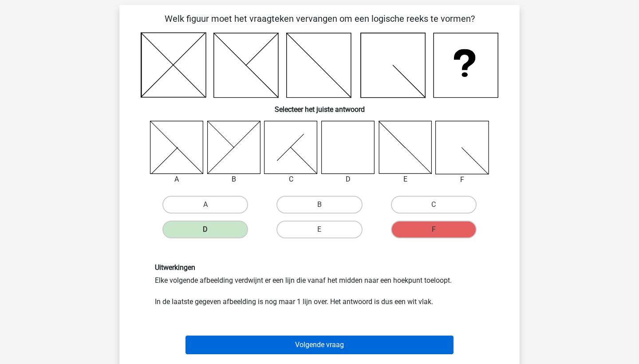
click at [354, 341] on button "Volgende vraag" at bounding box center [320, 345] width 269 height 19
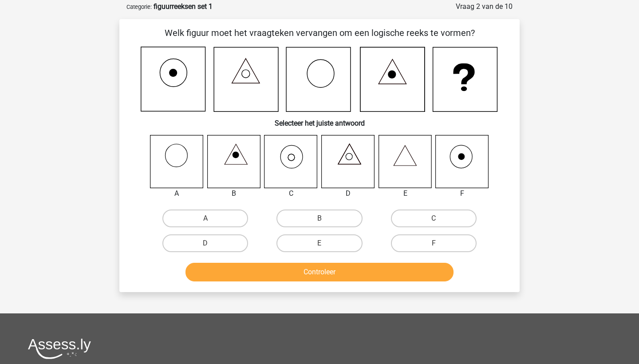
scroll to position [43, 0]
click at [338, 245] on label "E" at bounding box center [320, 243] width 86 height 18
click at [325, 245] on input "E" at bounding box center [323, 246] width 6 height 6
radio input "true"
click at [337, 269] on button "Controleer" at bounding box center [320, 272] width 269 height 19
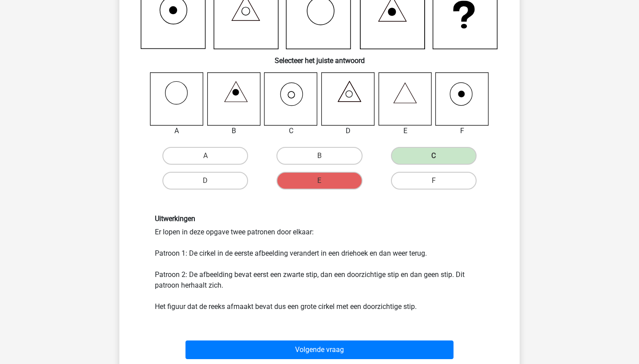
scroll to position [104, 0]
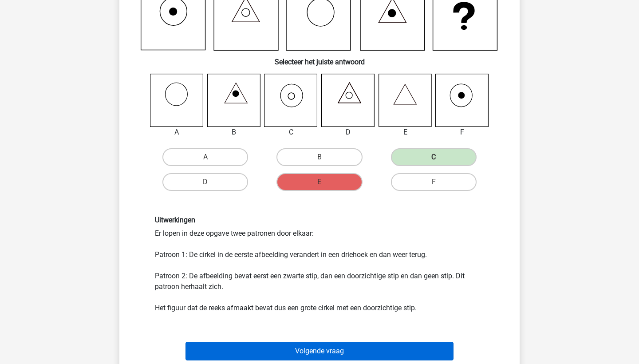
click at [311, 351] on button "Volgende vraag" at bounding box center [320, 351] width 269 height 19
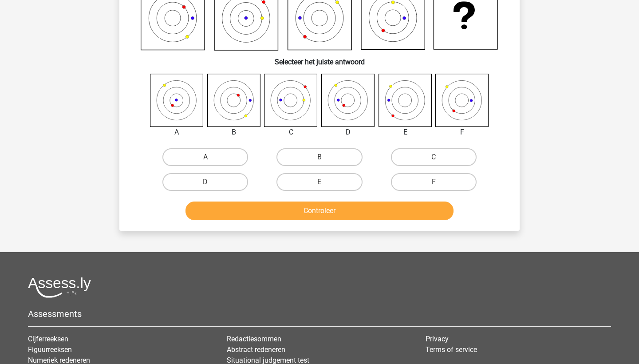
scroll to position [44, 0]
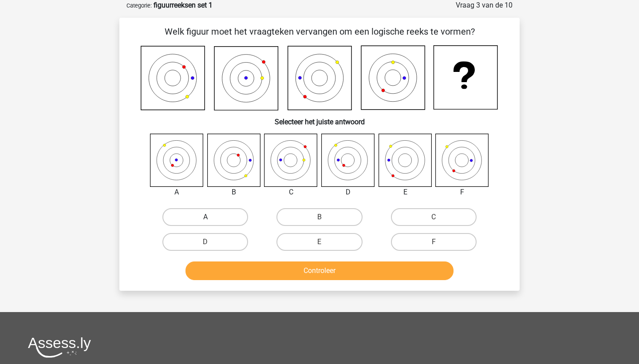
click at [209, 216] on label "A" at bounding box center [205, 217] width 86 height 18
click at [209, 217] on input "A" at bounding box center [209, 220] width 6 height 6
radio input "true"
click at [281, 274] on button "Controleer" at bounding box center [320, 270] width 269 height 19
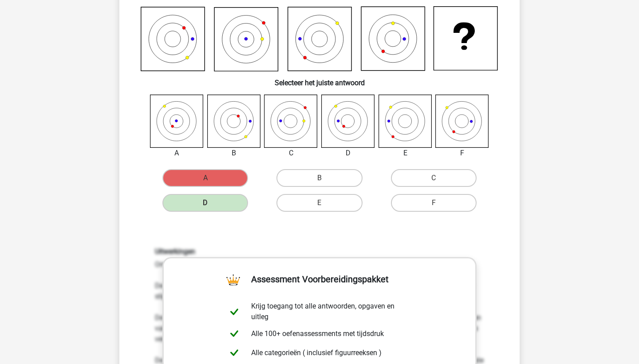
scroll to position [105, 0]
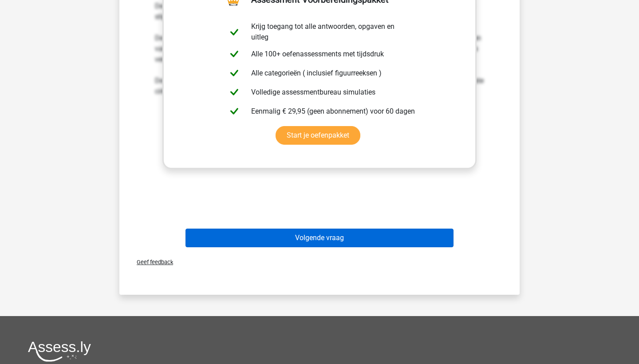
click at [290, 238] on button "Volgende vraag" at bounding box center [320, 238] width 269 height 19
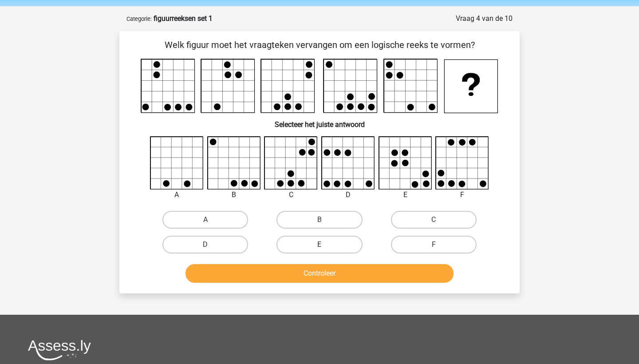
scroll to position [30, 0]
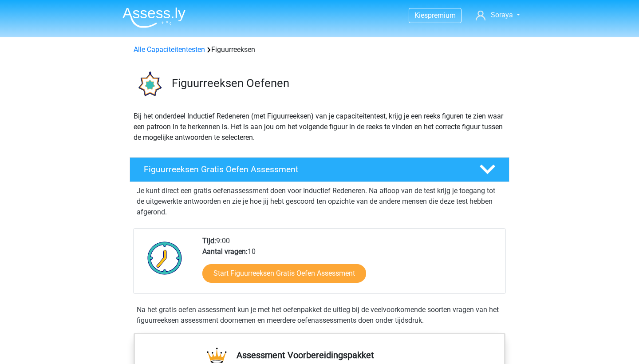
scroll to position [438, 0]
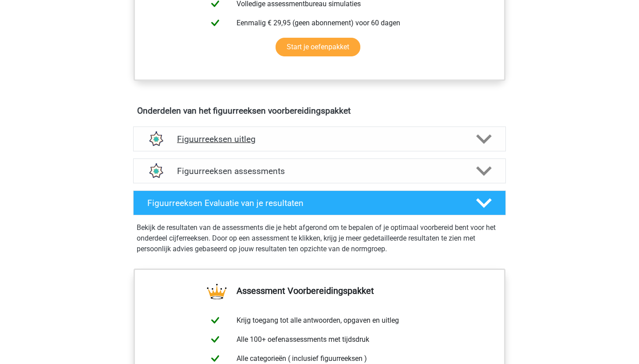
click at [269, 148] on div "Figuurreeksen uitleg" at bounding box center [319, 139] width 373 height 25
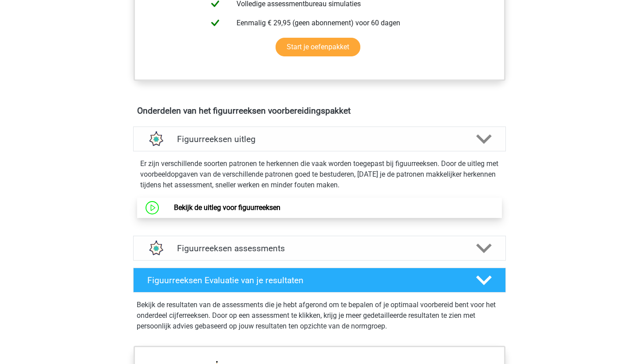
click at [259, 211] on link "Bekijk de uitleg voor figuurreeksen" at bounding box center [227, 207] width 107 height 8
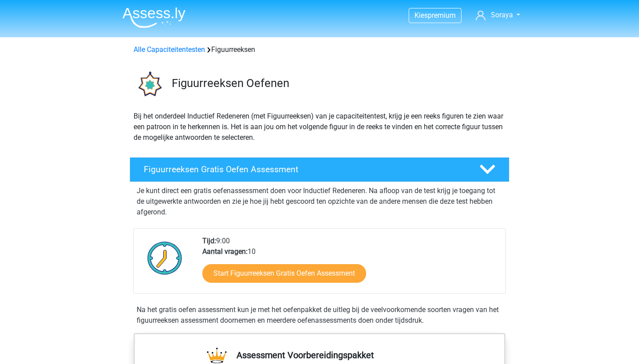
scroll to position [0, 0]
click at [166, 51] on link "Alle Capaciteitentesten" at bounding box center [169, 49] width 71 height 8
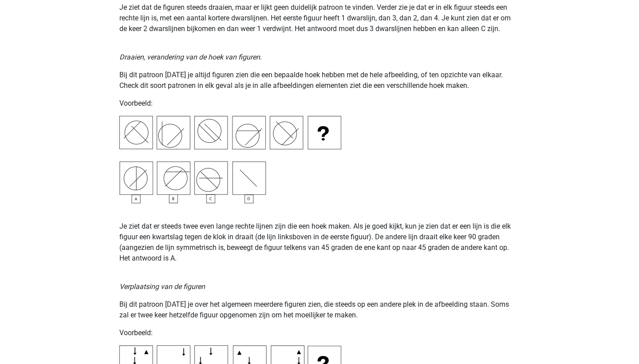
scroll to position [1111, 0]
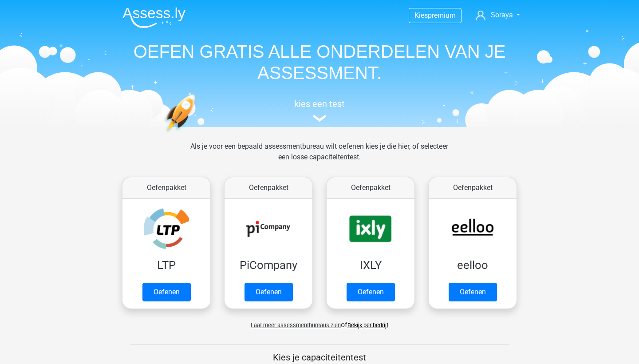
scroll to position [377, 0]
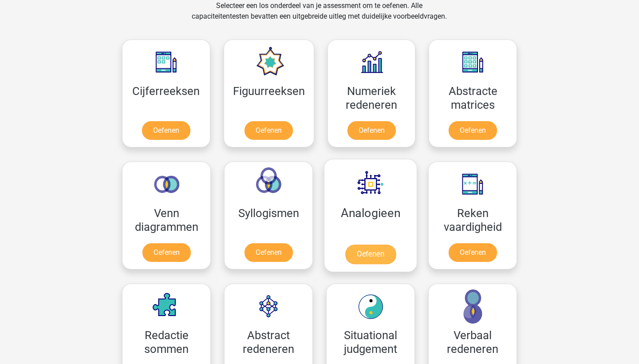
click at [372, 258] on link "Oefenen" at bounding box center [370, 255] width 51 height 20
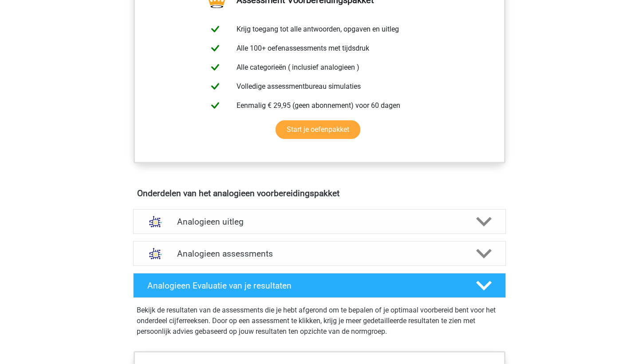
scroll to position [336, 0]
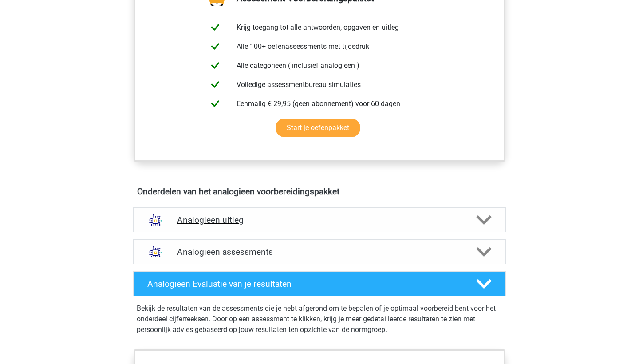
click at [345, 219] on h4 "Analogieen uitleg" at bounding box center [319, 220] width 285 height 10
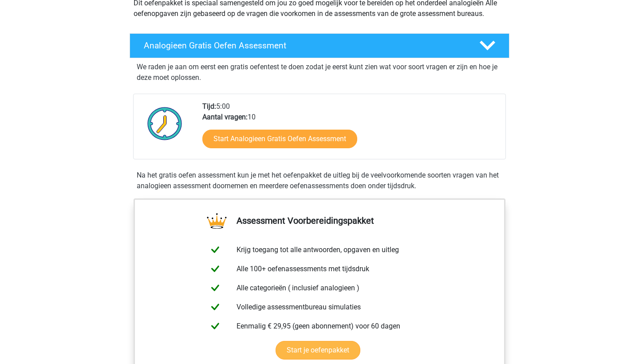
scroll to position [115, 0]
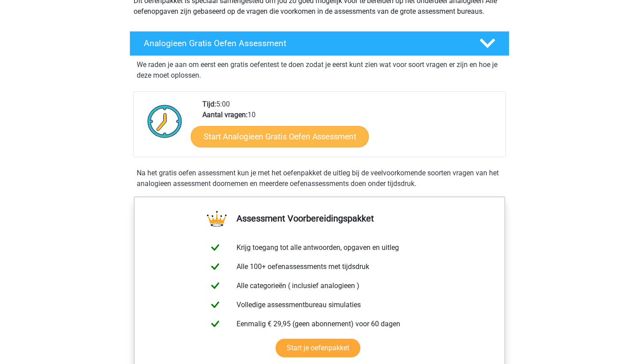
click at [327, 132] on link "Start Analogieen Gratis Oefen Assessment" at bounding box center [280, 136] width 178 height 21
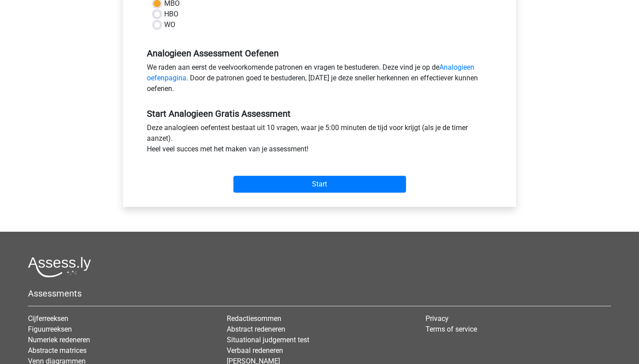
scroll to position [290, 0]
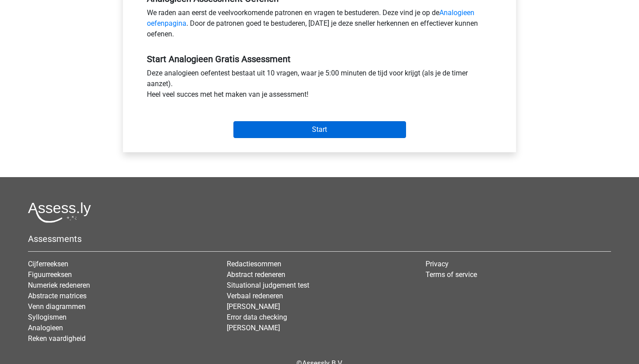
click at [349, 135] on input "Start" at bounding box center [319, 129] width 173 height 17
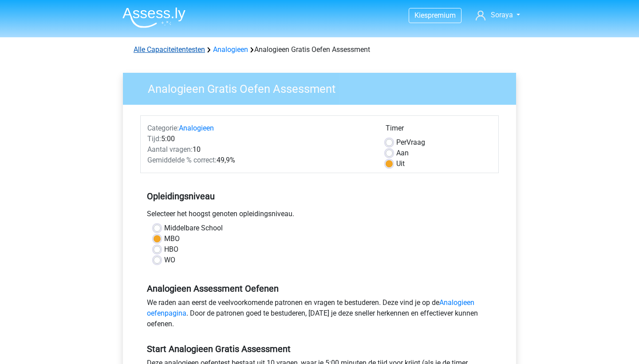
scroll to position [0, 0]
click at [192, 51] on link "Alle Capaciteitentesten" at bounding box center [169, 49] width 71 height 8
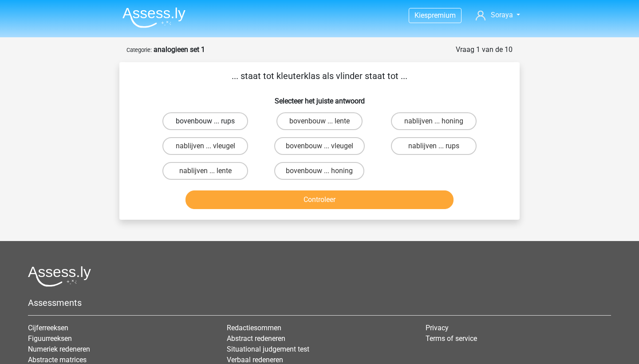
click at [231, 123] on label "bovenbouw ... rups" at bounding box center [205, 121] width 86 height 18
click at [211, 123] on input "bovenbouw ... rups" at bounding box center [209, 124] width 6 height 6
radio input "true"
click at [325, 201] on button "Controleer" at bounding box center [320, 199] width 269 height 19
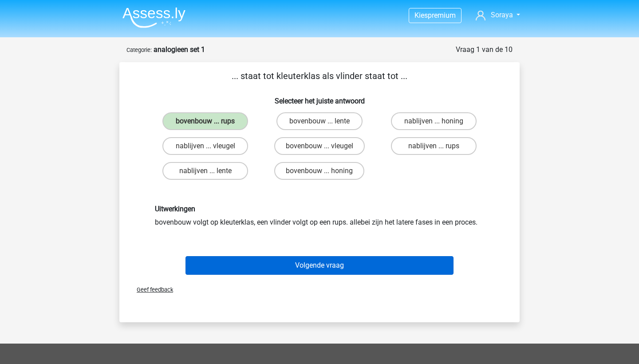
click at [351, 266] on button "Volgende vraag" at bounding box center [320, 265] width 269 height 19
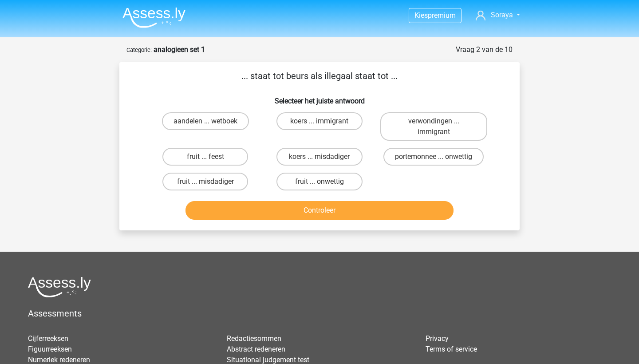
scroll to position [44, 0]
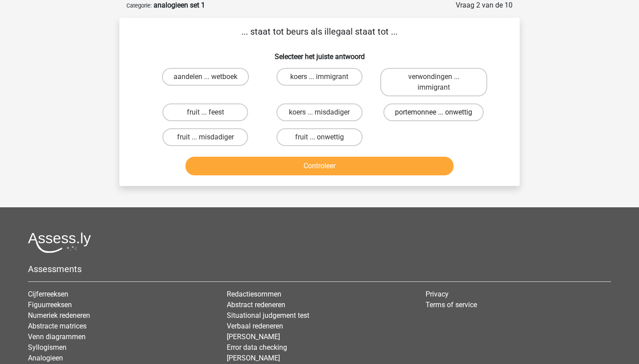
click at [459, 117] on label "portemonnee ... onwettig" at bounding box center [434, 112] width 100 height 18
click at [439, 117] on input "portemonnee ... onwettig" at bounding box center [437, 115] width 6 height 6
radio input "true"
click at [391, 168] on button "Controleer" at bounding box center [320, 166] width 269 height 19
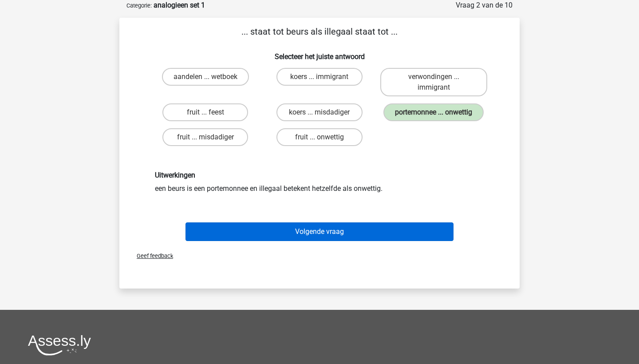
click at [382, 231] on button "Volgende vraag" at bounding box center [320, 231] width 269 height 19
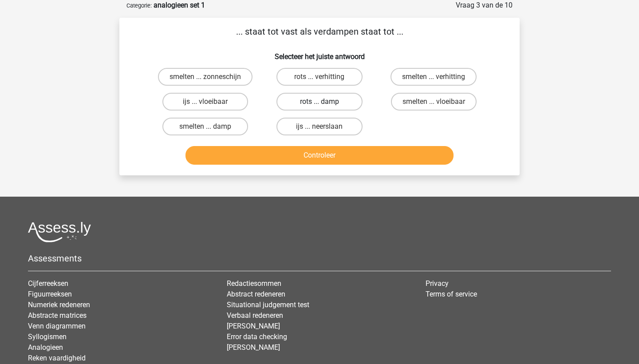
click at [344, 104] on label "rots ... damp" at bounding box center [320, 102] width 86 height 18
click at [325, 104] on input "rots ... damp" at bounding box center [323, 105] width 6 height 6
radio input "true"
click at [343, 151] on button "Controleer" at bounding box center [320, 155] width 269 height 19
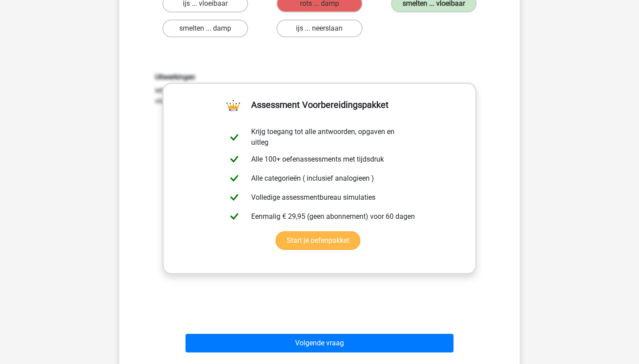
scroll to position [146, 0]
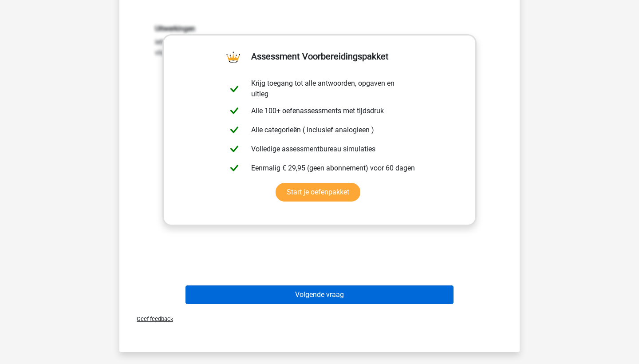
click at [334, 295] on button "Volgende vraag" at bounding box center [320, 294] width 269 height 19
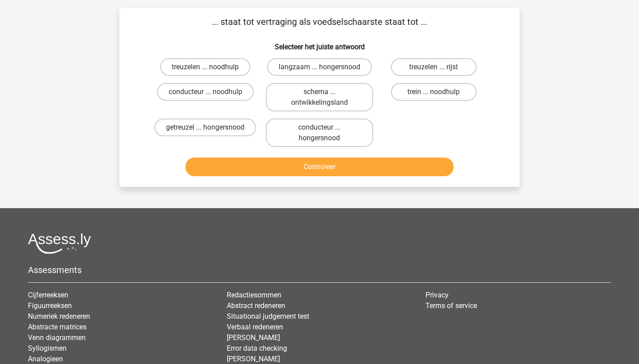
scroll to position [44, 0]
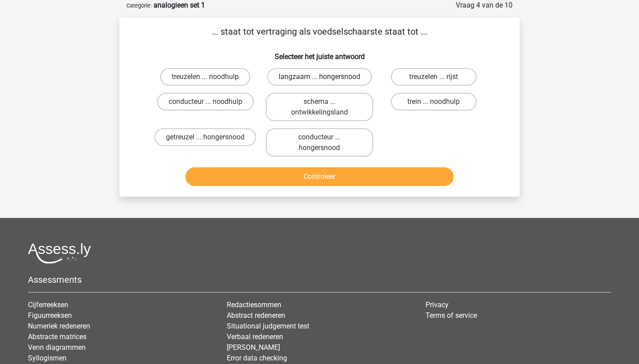
click at [357, 83] on label "langzaam ... hongersnood" at bounding box center [319, 77] width 105 height 18
click at [325, 83] on input "langzaam ... hongersnood" at bounding box center [323, 80] width 6 height 6
radio input "true"
click at [358, 184] on button "Controleer" at bounding box center [320, 176] width 269 height 19
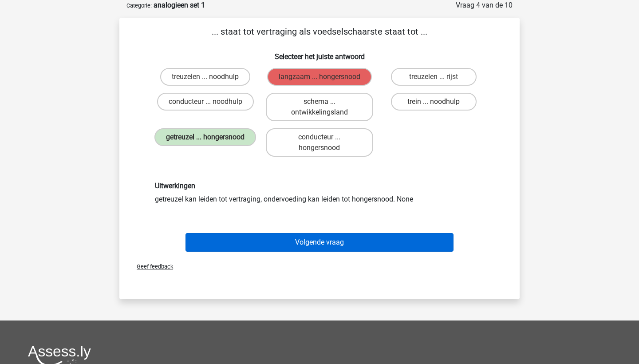
click at [383, 243] on button "Volgende vraag" at bounding box center [320, 242] width 269 height 19
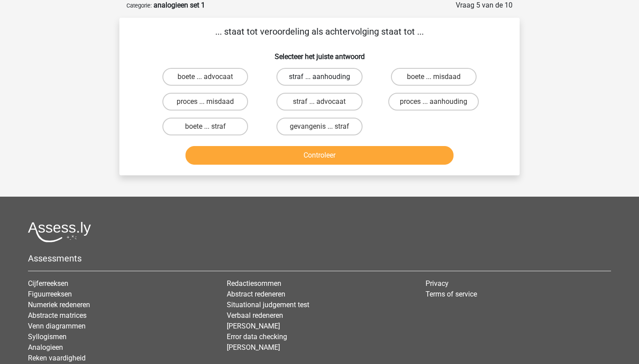
click at [336, 78] on label "straf ... aanhouding" at bounding box center [320, 77] width 86 height 18
click at [325, 78] on input "straf ... aanhouding" at bounding box center [323, 80] width 6 height 6
radio input "true"
click at [338, 151] on button "Controleer" at bounding box center [320, 155] width 269 height 19
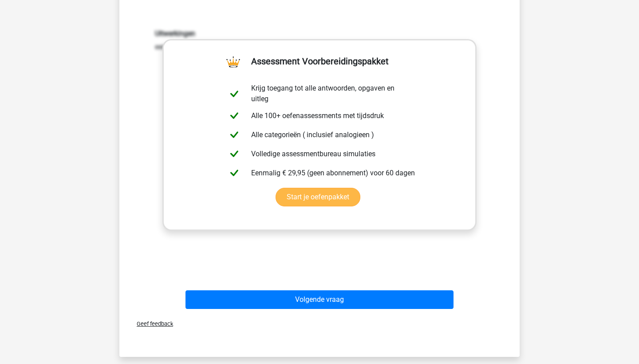
scroll to position [189, 0]
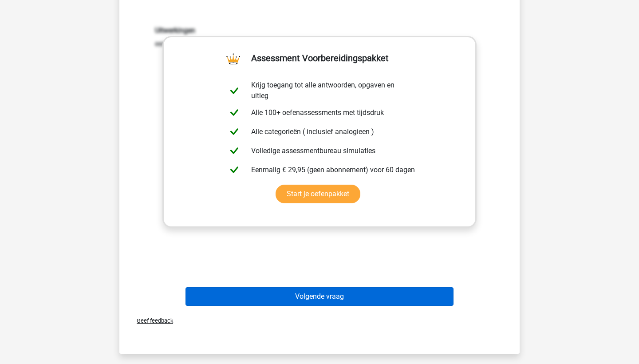
click at [345, 301] on button "Volgende vraag" at bounding box center [320, 296] width 269 height 19
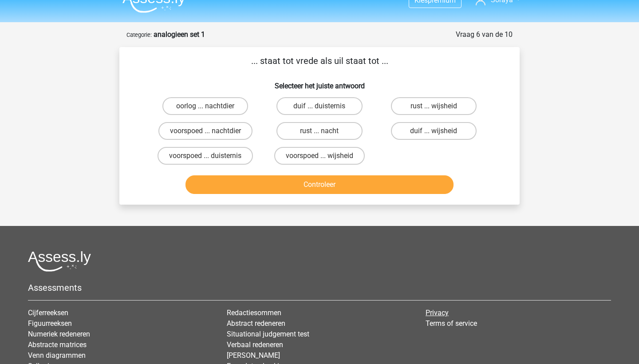
scroll to position [12, 0]
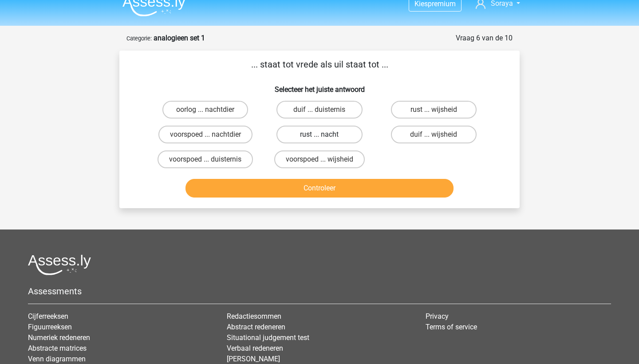
click at [348, 138] on label "rust ... nacht" at bounding box center [320, 135] width 86 height 18
click at [325, 138] on input "rust ... nacht" at bounding box center [323, 137] width 6 height 6
radio input "true"
click at [356, 188] on button "Controleer" at bounding box center [320, 188] width 269 height 19
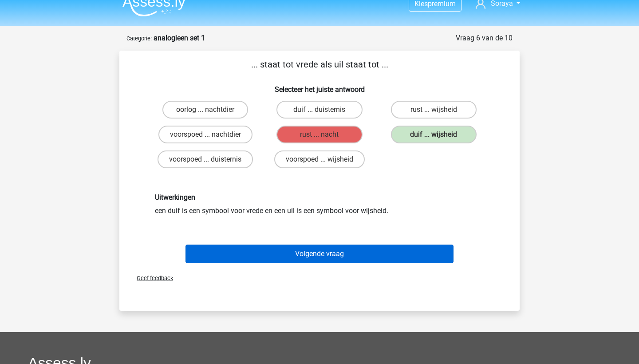
click at [346, 248] on button "Volgende vraag" at bounding box center [320, 254] width 269 height 19
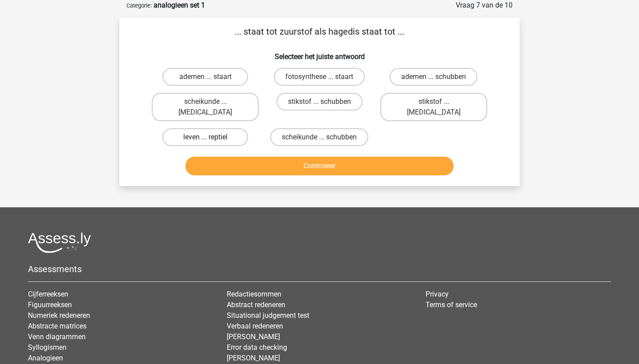
click at [228, 128] on label "leven ... reptiel" at bounding box center [205, 137] width 86 height 18
click at [211, 137] on input "leven ... reptiel" at bounding box center [209, 140] width 6 height 6
radio input "true"
click at [237, 157] on button "Controleer" at bounding box center [320, 166] width 269 height 19
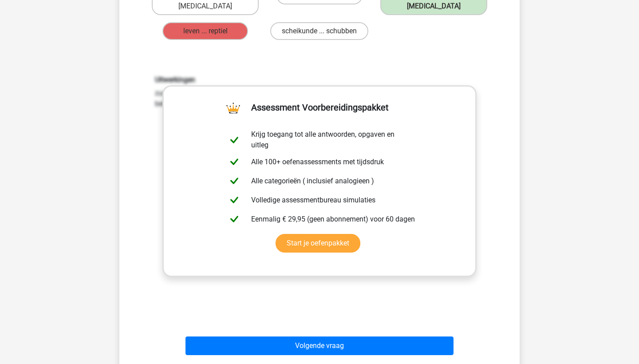
scroll to position [161, 0]
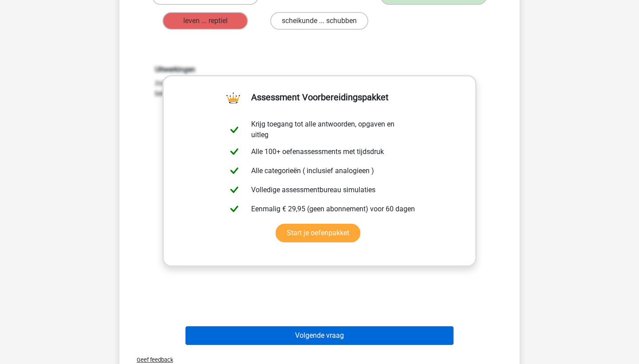
click at [274, 326] on button "Volgende vraag" at bounding box center [320, 335] width 269 height 19
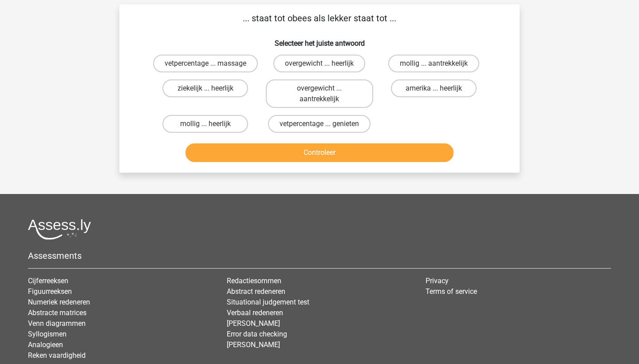
scroll to position [44, 0]
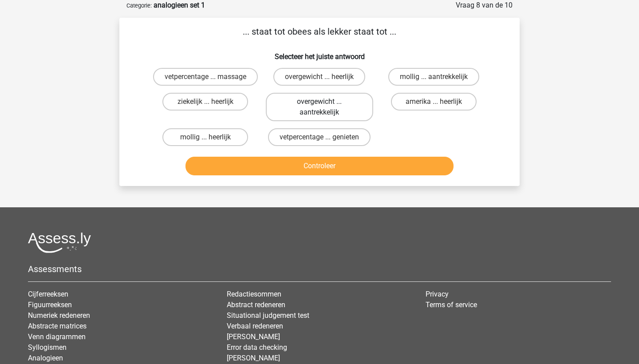
click at [332, 107] on label "overgewicht ... aantrekkelijk" at bounding box center [319, 107] width 107 height 28
click at [325, 107] on input "overgewicht ... aantrekkelijk" at bounding box center [323, 105] width 6 height 6
radio input "true"
click at [328, 170] on button "Controleer" at bounding box center [320, 166] width 269 height 19
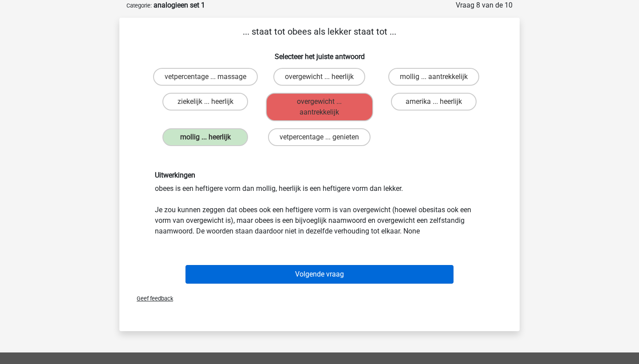
click at [340, 281] on button "Volgende vraag" at bounding box center [320, 274] width 269 height 19
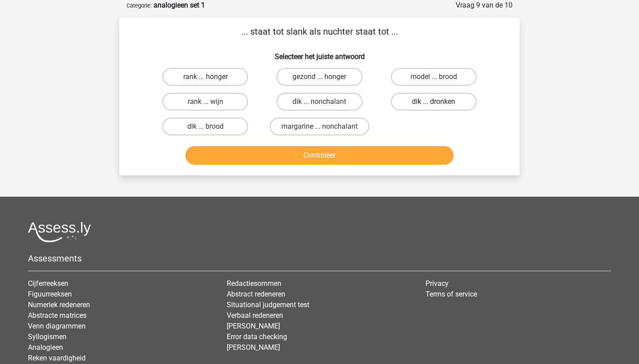
click at [451, 109] on label "dik ... dronken" at bounding box center [434, 102] width 86 height 18
click at [439, 107] on input "dik ... dronken" at bounding box center [437, 105] width 6 height 6
radio input "true"
click at [417, 150] on button "Controleer" at bounding box center [320, 155] width 269 height 19
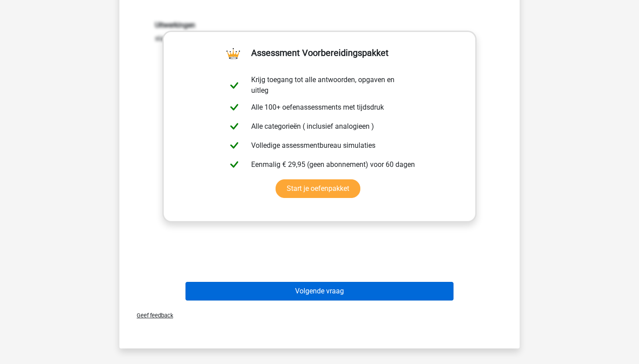
click at [360, 295] on button "Volgende vraag" at bounding box center [320, 291] width 269 height 19
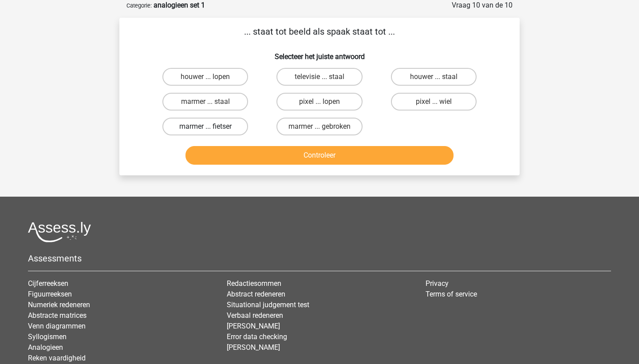
click at [238, 129] on label "marmer ... fietser" at bounding box center [205, 127] width 86 height 18
click at [211, 129] on input "marmer ... fietser" at bounding box center [209, 130] width 6 height 6
radio input "true"
click at [242, 158] on button "Controleer" at bounding box center [320, 155] width 269 height 19
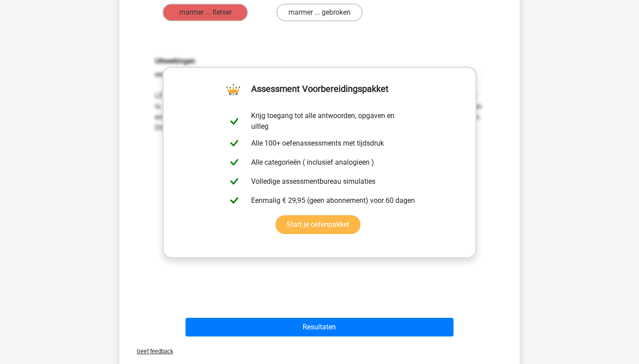
scroll to position [159, 0]
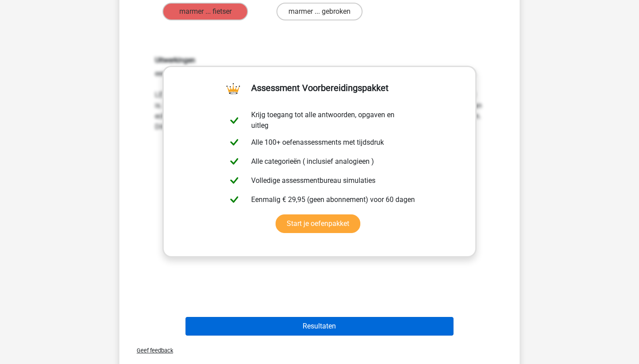
click at [333, 334] on button "Resultaten" at bounding box center [320, 326] width 269 height 19
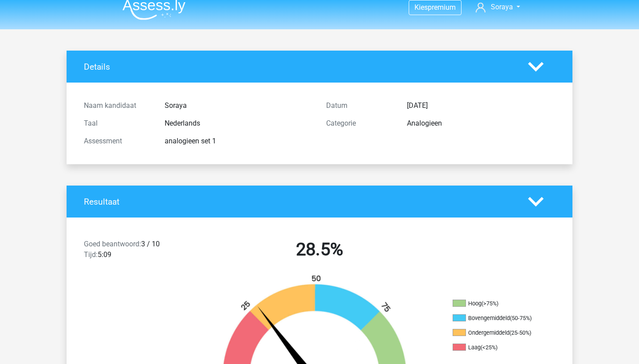
scroll to position [7, 0]
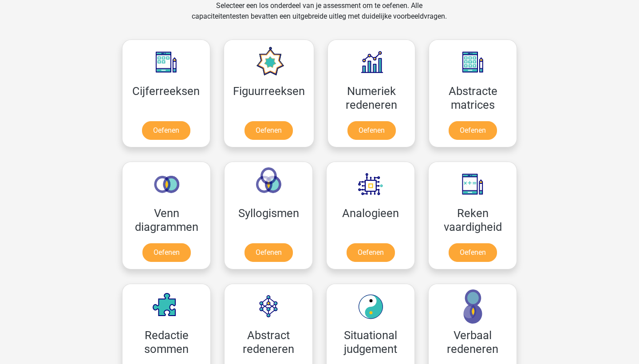
scroll to position [377, 0]
click at [371, 245] on link "Oefenen" at bounding box center [370, 255] width 51 height 20
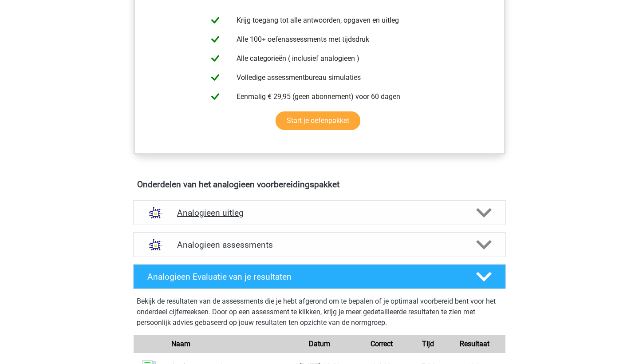
scroll to position [344, 0]
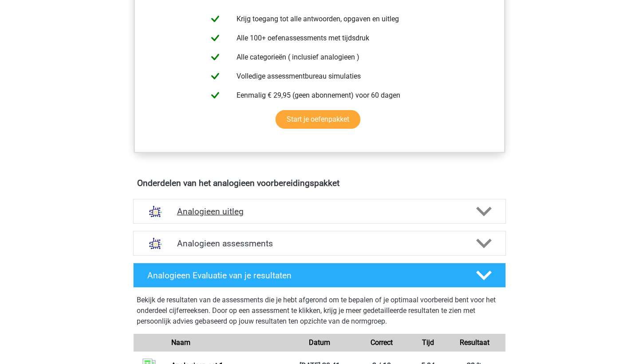
click at [371, 201] on div "Analogieen uitleg" at bounding box center [319, 211] width 373 height 25
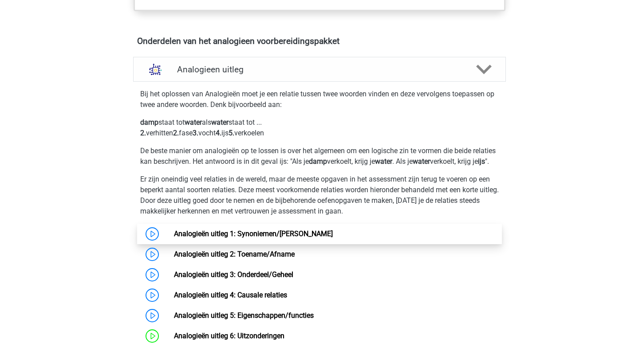
scroll to position [496, 0]
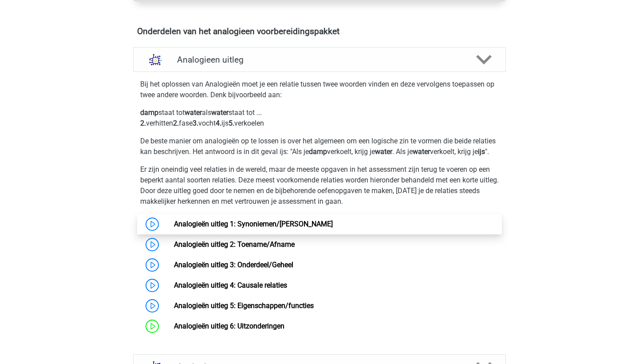
click at [300, 228] on link "Analogieën uitleg 1: Synoniemen/[PERSON_NAME]" at bounding box center [253, 224] width 159 height 8
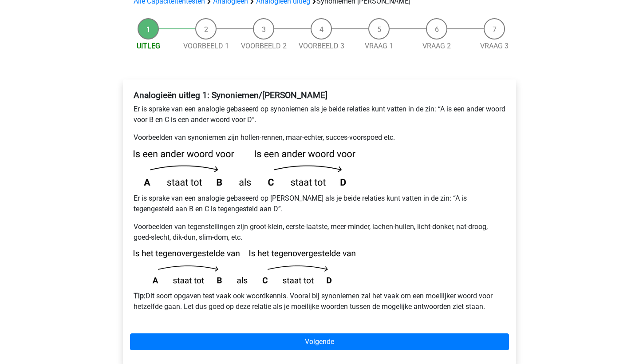
scroll to position [93, 0]
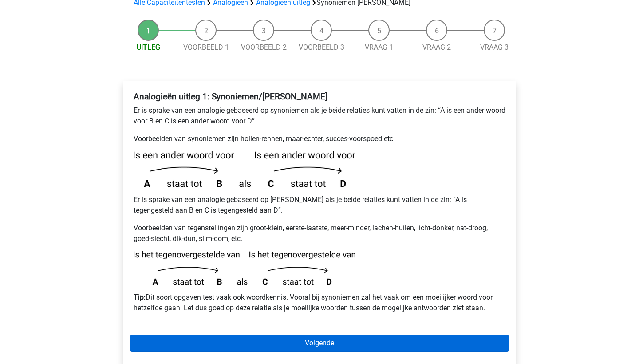
click at [279, 335] on link "Volgende" at bounding box center [319, 343] width 379 height 17
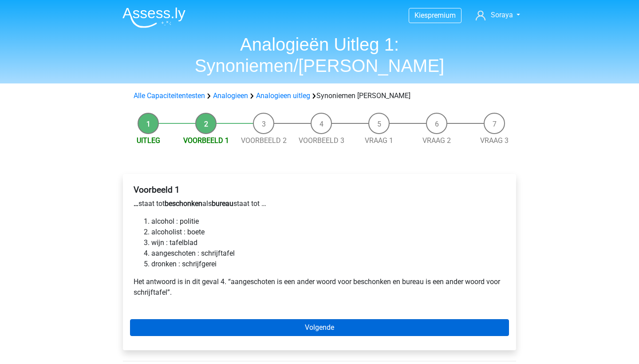
click at [300, 319] on link "Volgende" at bounding box center [319, 327] width 379 height 17
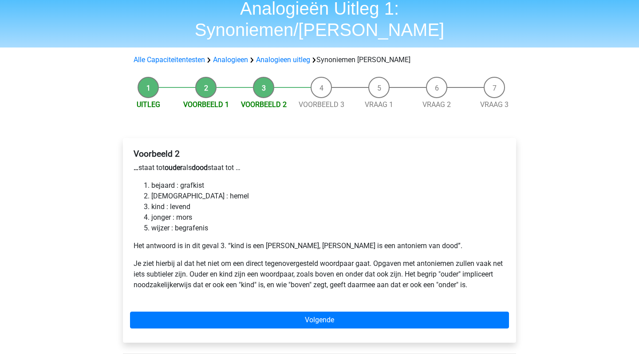
scroll to position [36, 0]
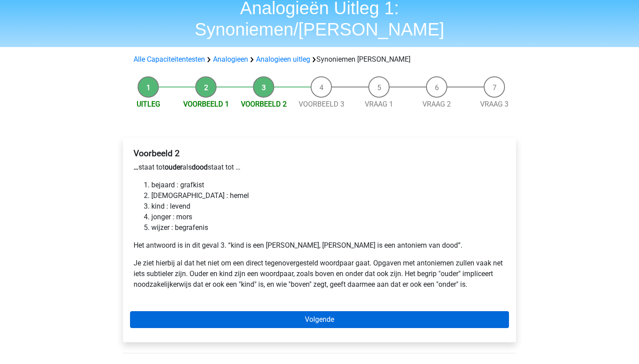
click at [319, 311] on link "Volgende" at bounding box center [319, 319] width 379 height 17
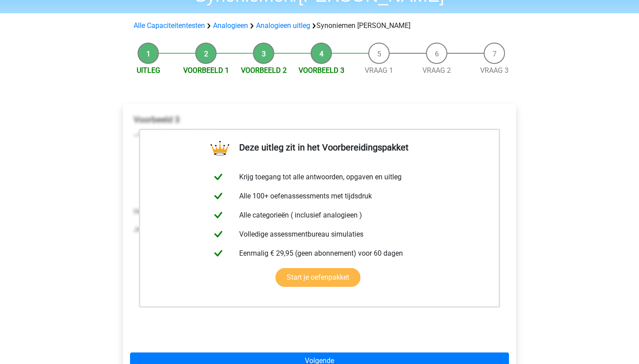
scroll to position [78, 0]
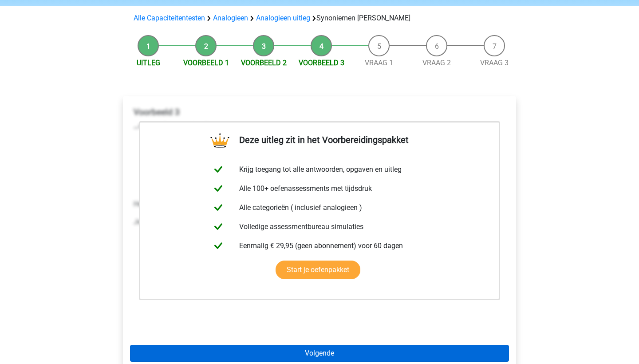
click at [309, 345] on link "Volgende" at bounding box center [319, 353] width 379 height 17
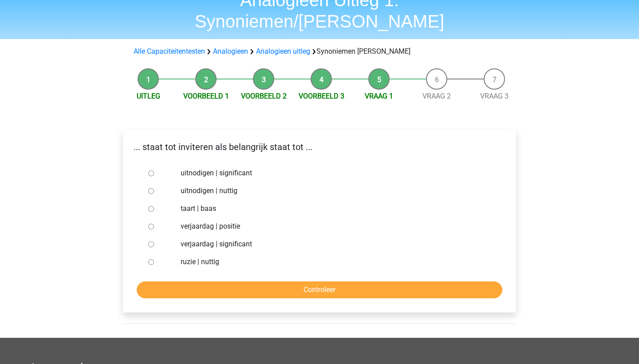
scroll to position [47, 0]
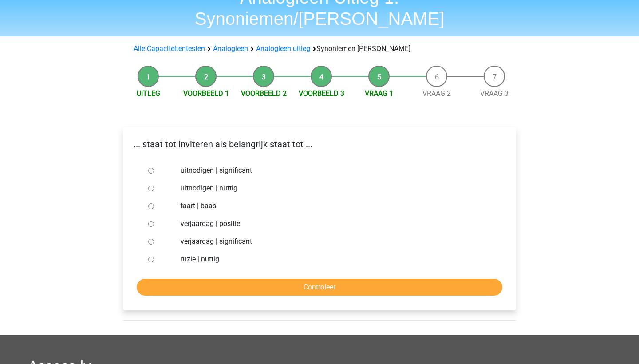
click at [224, 183] on label "uitnodigen | nuttig" at bounding box center [334, 188] width 307 height 11
click at [154, 186] on input "uitnodigen | nuttig" at bounding box center [151, 189] width 6 height 6
radio input "true"
click at [284, 279] on input "Controleer" at bounding box center [320, 287] width 366 height 17
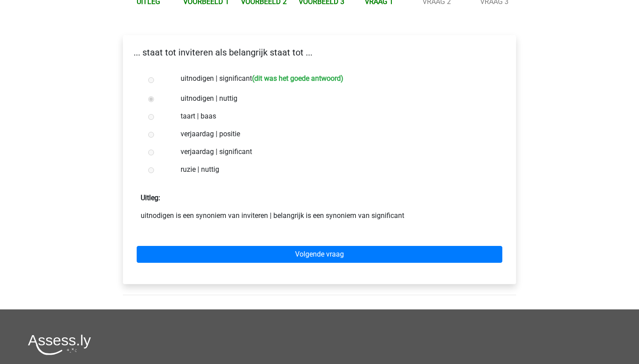
scroll to position [141, 0]
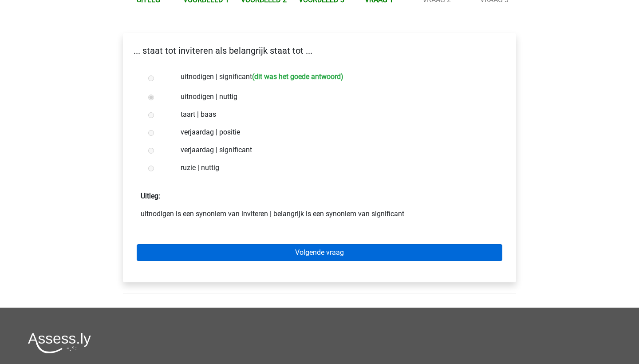
click at [356, 244] on link "Volgende vraag" at bounding box center [320, 252] width 366 height 17
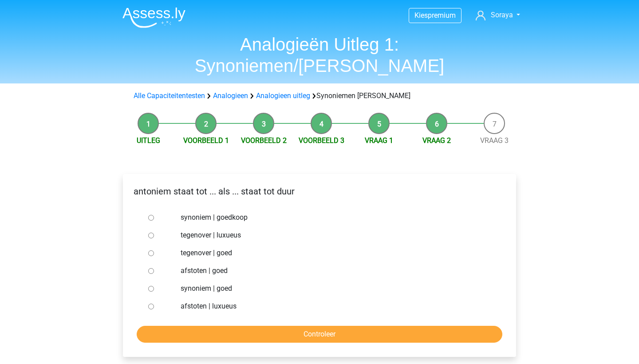
click at [218, 212] on label "synoniem | goedkoop" at bounding box center [334, 217] width 307 height 11
click at [154, 215] on input "synoniem | goedkoop" at bounding box center [151, 218] width 6 height 6
radio input "true"
click at [264, 326] on input "Controleer" at bounding box center [320, 334] width 366 height 17
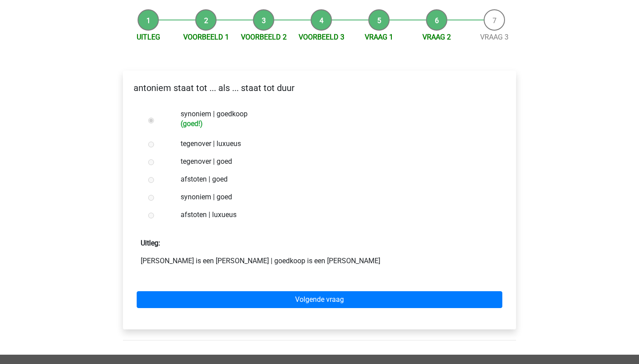
scroll to position [109, 0]
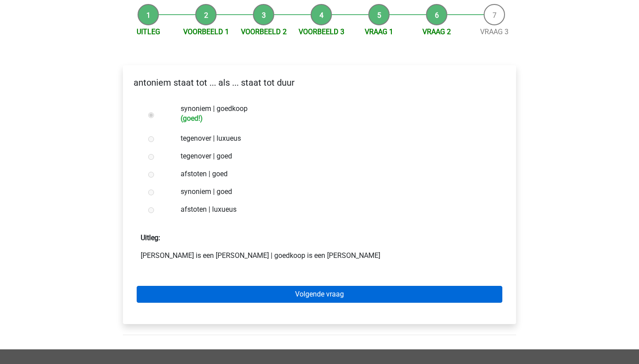
click at [268, 286] on link "Volgende vraag" at bounding box center [320, 294] width 366 height 17
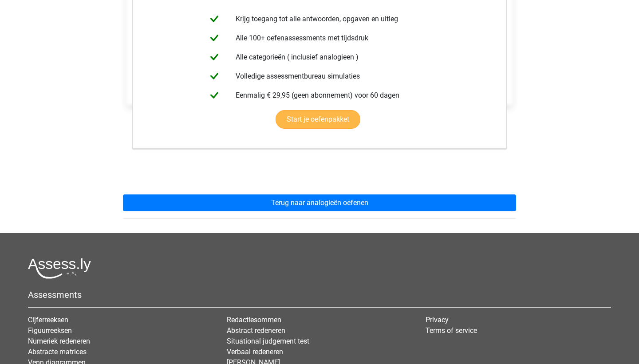
scroll to position [225, 0]
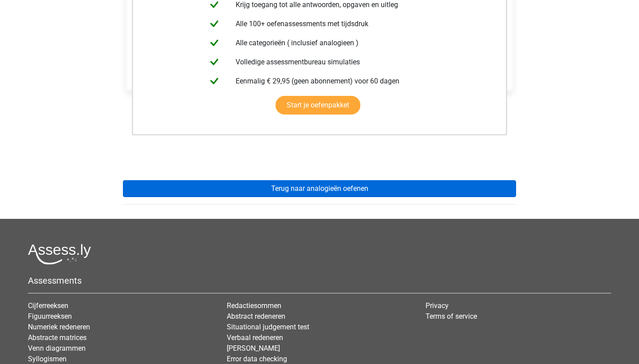
click at [305, 180] on link "Terug naar analogieën oefenen" at bounding box center [319, 188] width 393 height 17
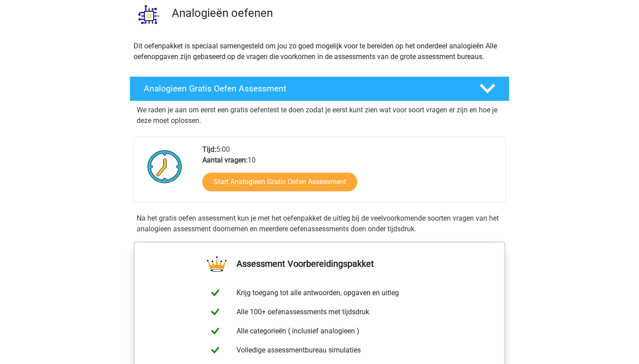
scroll to position [71, 0]
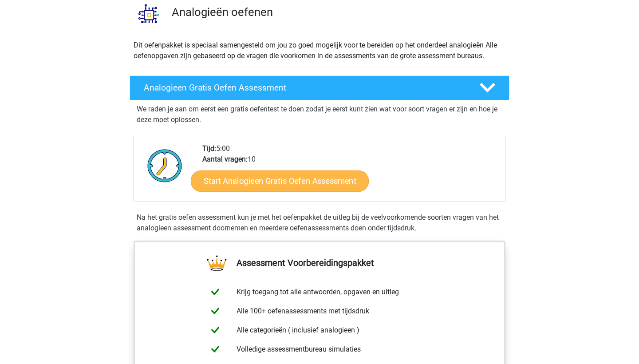
click at [301, 178] on link "Start Analogieen Gratis Oefen Assessment" at bounding box center [280, 180] width 178 height 21
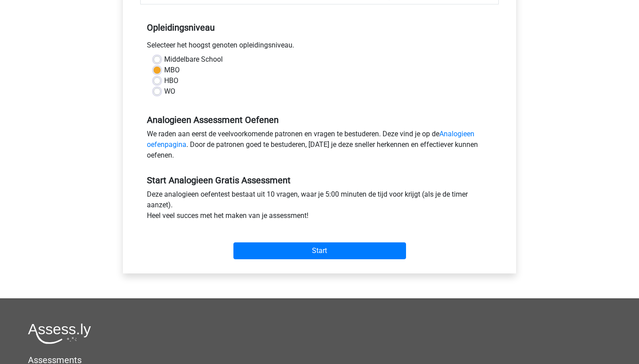
scroll to position [249, 0]
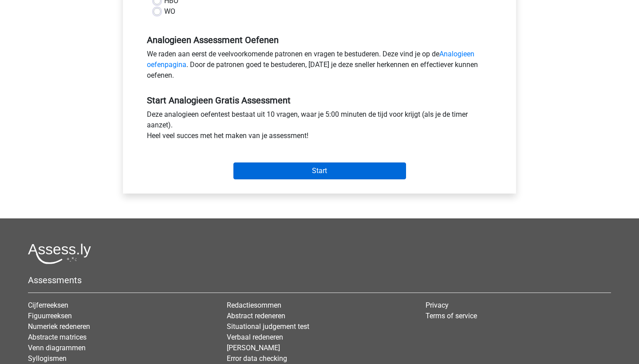
click at [301, 178] on input "Start" at bounding box center [319, 170] width 173 height 17
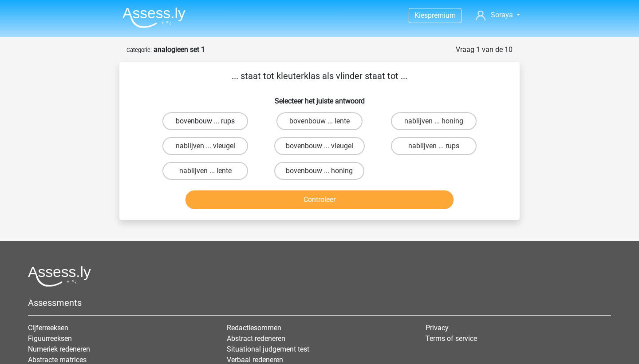
click at [233, 123] on label "bovenbouw ... rups" at bounding box center [205, 121] width 86 height 18
click at [211, 123] on input "bovenbouw ... rups" at bounding box center [209, 124] width 6 height 6
radio input "true"
click at [256, 198] on button "Controleer" at bounding box center [320, 199] width 269 height 19
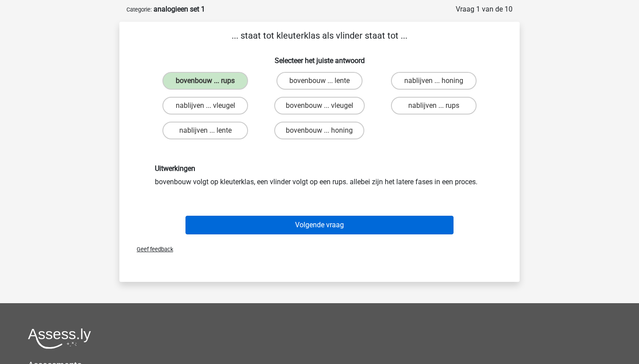
click at [253, 221] on button "Volgende vraag" at bounding box center [320, 225] width 269 height 19
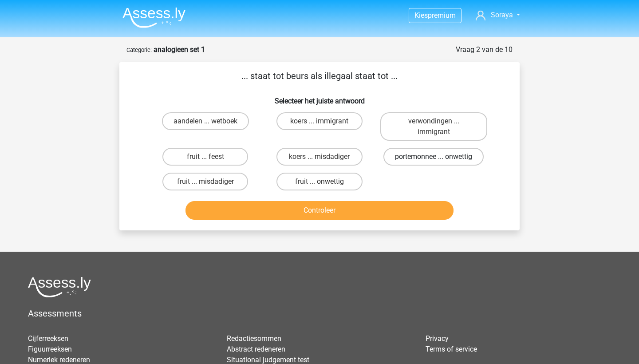
click at [406, 159] on label "portemonnee ... onwettig" at bounding box center [434, 157] width 100 height 18
click at [434, 159] on input "portemonnee ... onwettig" at bounding box center [437, 160] width 6 height 6
radio input "true"
click at [373, 217] on button "Controleer" at bounding box center [320, 210] width 269 height 19
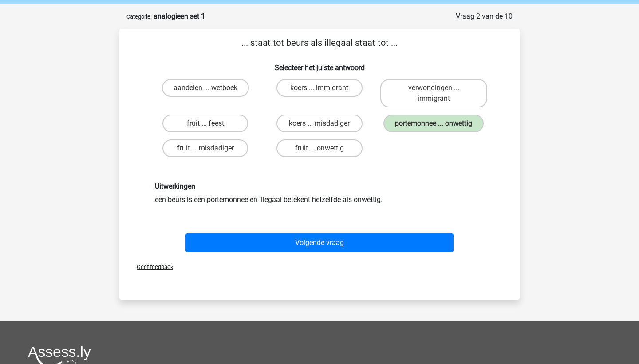
scroll to position [35, 0]
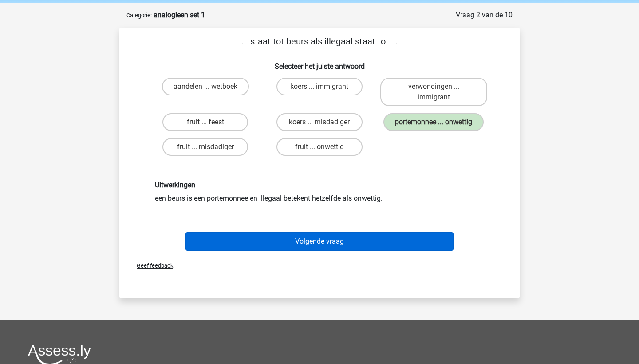
click at [351, 240] on button "Volgende vraag" at bounding box center [320, 241] width 269 height 19
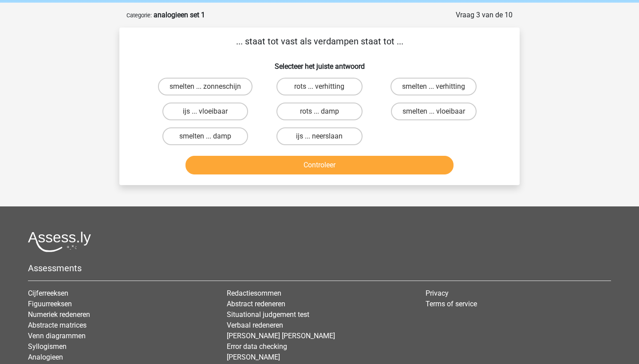
scroll to position [44, 0]
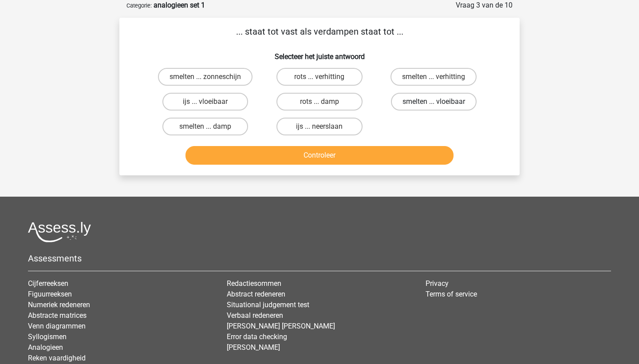
click at [461, 106] on label "smelten ... vloeibaar" at bounding box center [434, 102] width 86 height 18
click at [439, 106] on input "smelten ... vloeibaar" at bounding box center [437, 105] width 6 height 6
radio input "true"
click at [414, 156] on button "Controleer" at bounding box center [320, 155] width 269 height 19
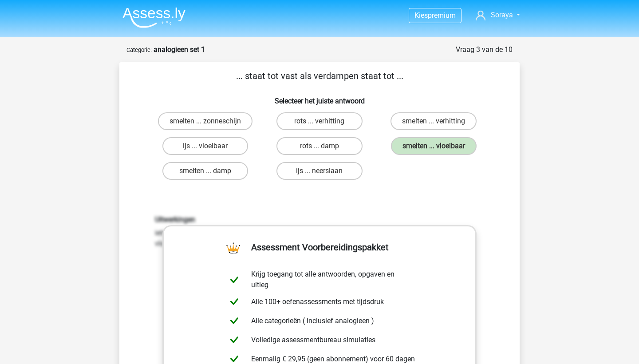
scroll to position [0, 0]
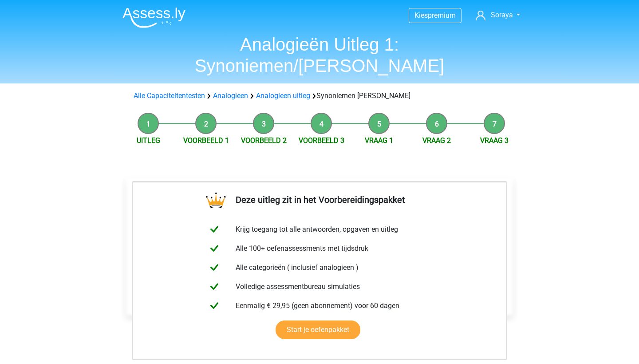
scroll to position [225, 0]
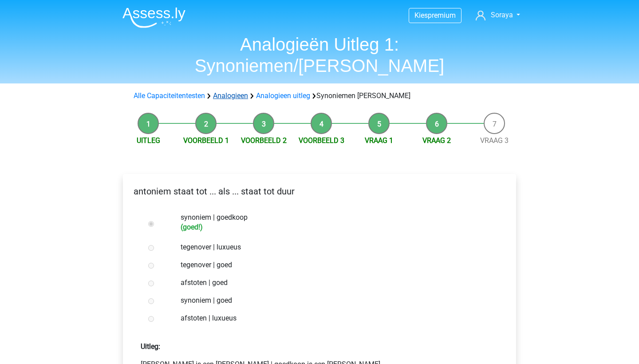
click at [233, 91] on link "Analogieen" at bounding box center [230, 95] width 35 height 8
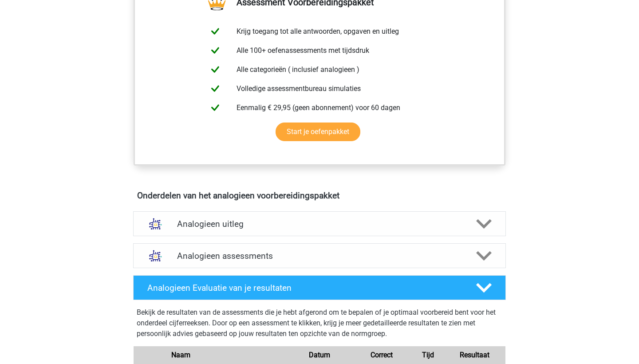
scroll to position [431, 0]
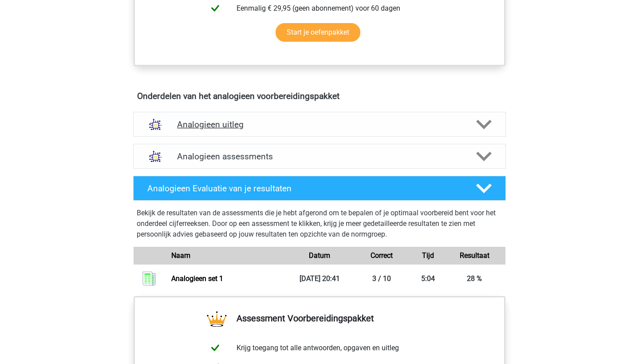
click at [320, 134] on div "Analogieen uitleg" at bounding box center [319, 124] width 373 height 25
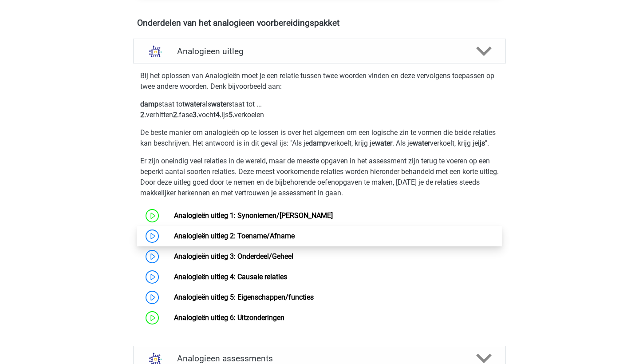
scroll to position [506, 0]
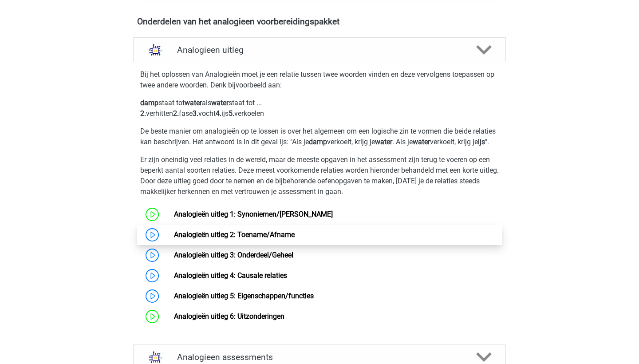
click at [277, 238] on link "Analogieën uitleg 2: Toename/Afname" at bounding box center [234, 234] width 121 height 8
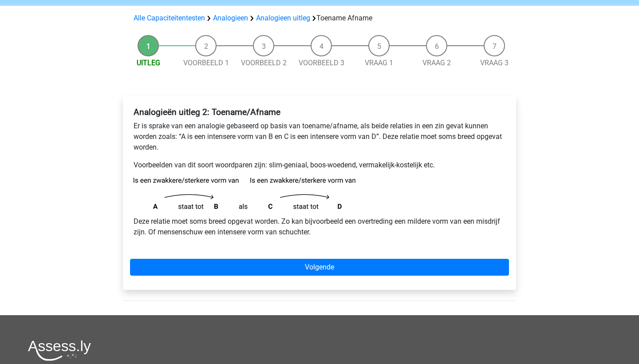
scroll to position [63, 0]
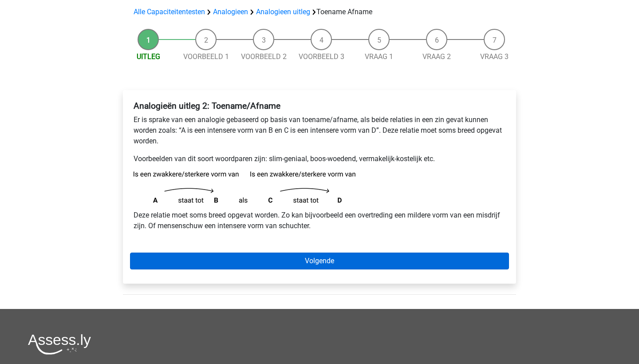
click at [338, 265] on link "Volgende" at bounding box center [319, 261] width 379 height 17
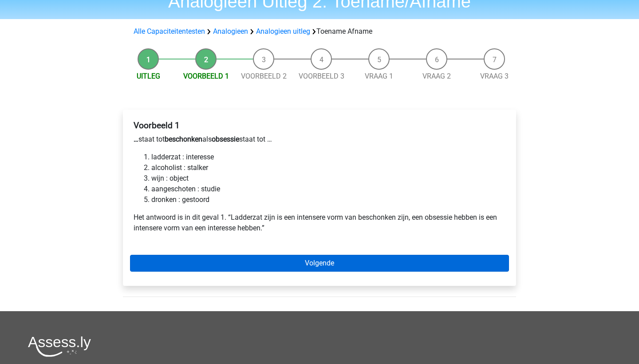
scroll to position [46, 0]
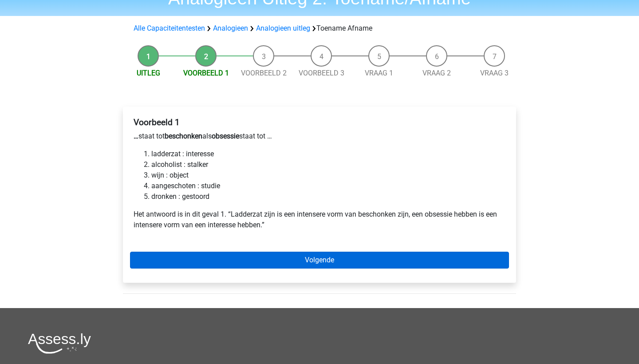
click at [338, 265] on link "Volgende" at bounding box center [319, 260] width 379 height 17
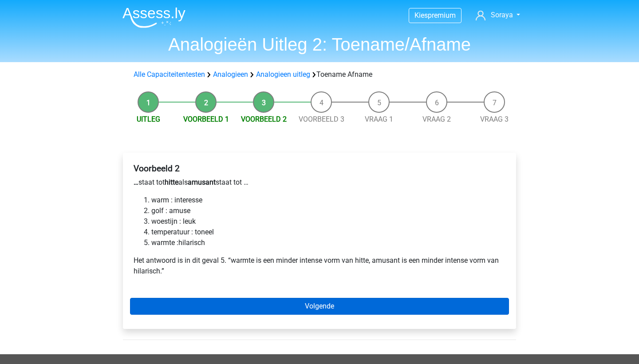
click at [321, 303] on link "Volgende" at bounding box center [319, 306] width 379 height 17
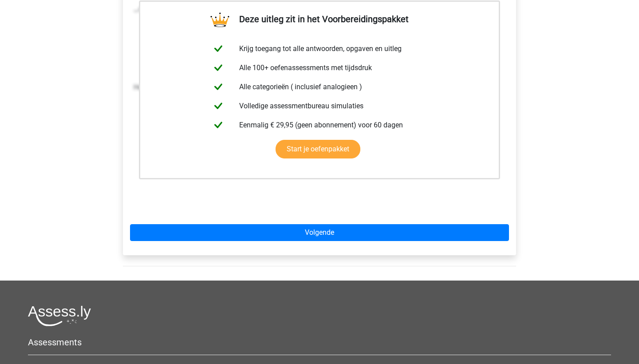
scroll to position [177, 0]
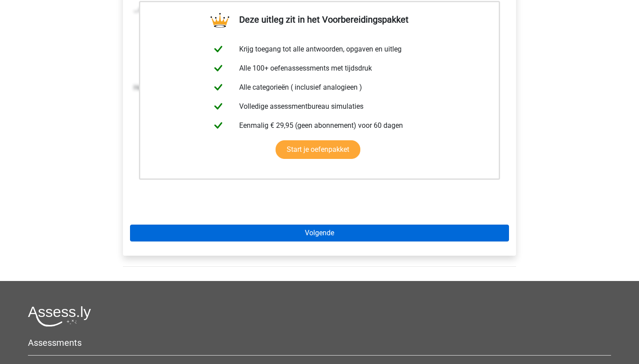
click at [310, 234] on link "Volgende" at bounding box center [319, 233] width 379 height 17
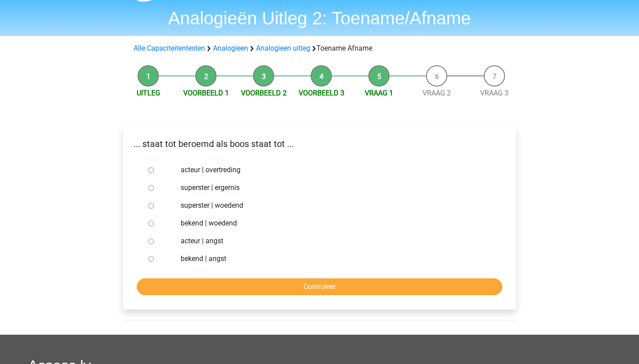
scroll to position [27, 0]
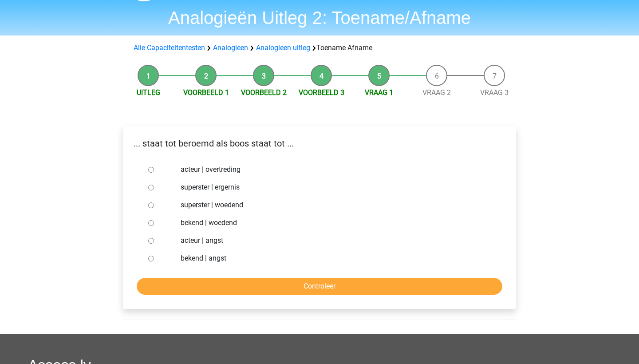
click at [200, 188] on label "superster | ergernis" at bounding box center [334, 187] width 307 height 11
click at [154, 188] on input "superster | ergernis" at bounding box center [151, 188] width 6 height 6
radio input "true"
click at [289, 281] on input "Controleer" at bounding box center [320, 286] width 366 height 17
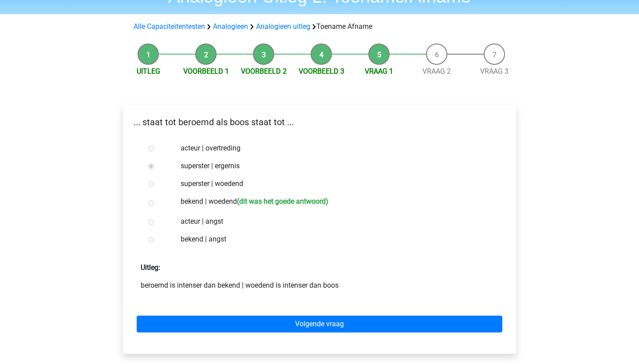
scroll to position [47, 0]
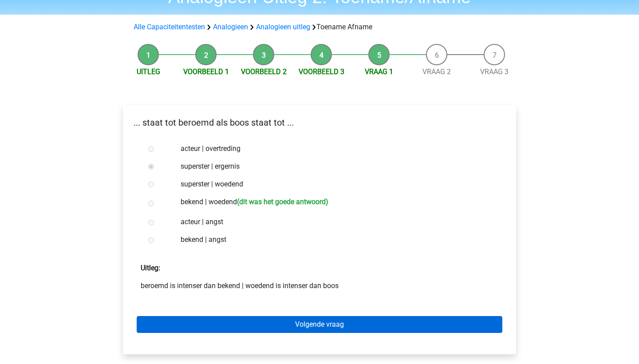
click at [274, 321] on link "Volgende vraag" at bounding box center [320, 324] width 366 height 17
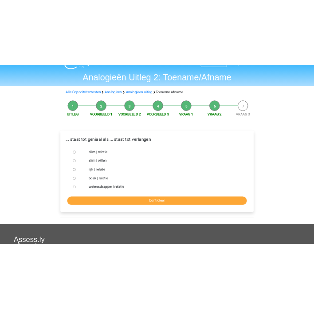
scroll to position [33, 0]
